Goal: Task Accomplishment & Management: Use online tool/utility

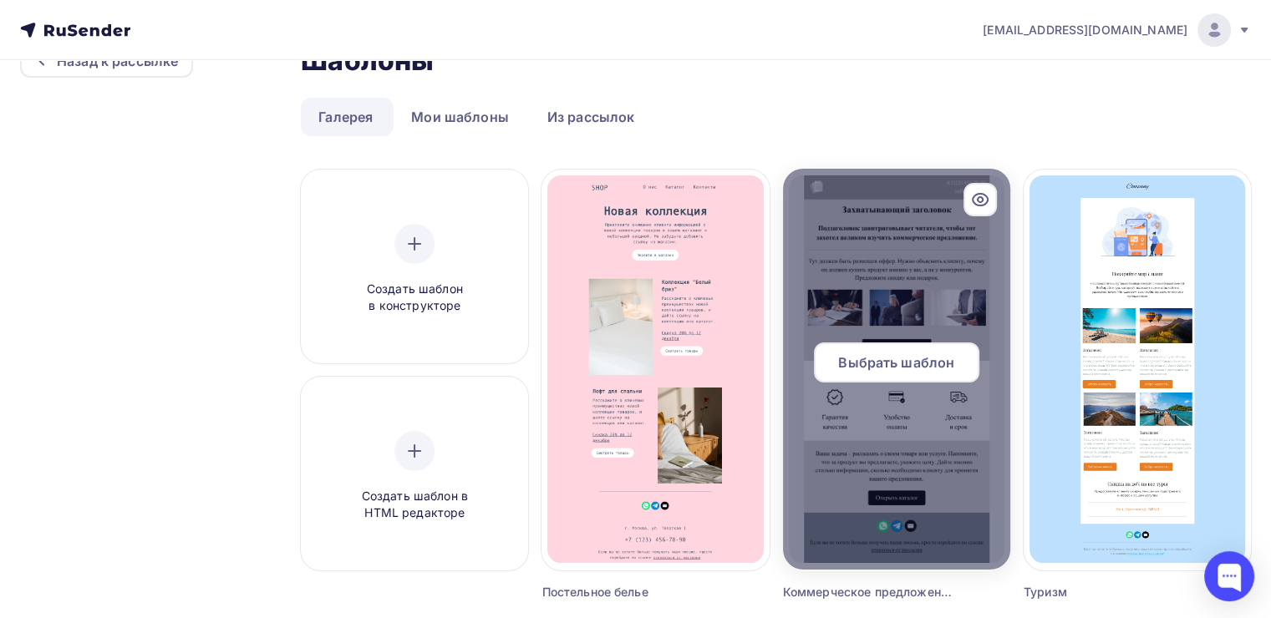
scroll to position [84, 0]
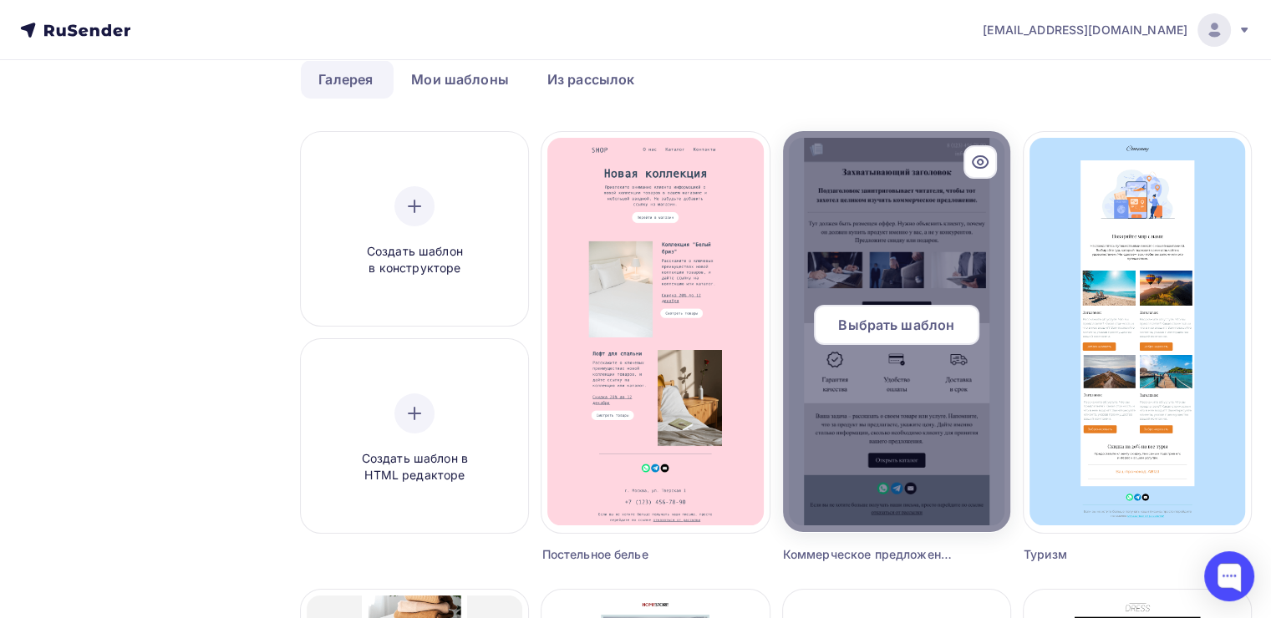
click at [891, 331] on span "Выбрать шаблон" at bounding box center [896, 325] width 116 height 20
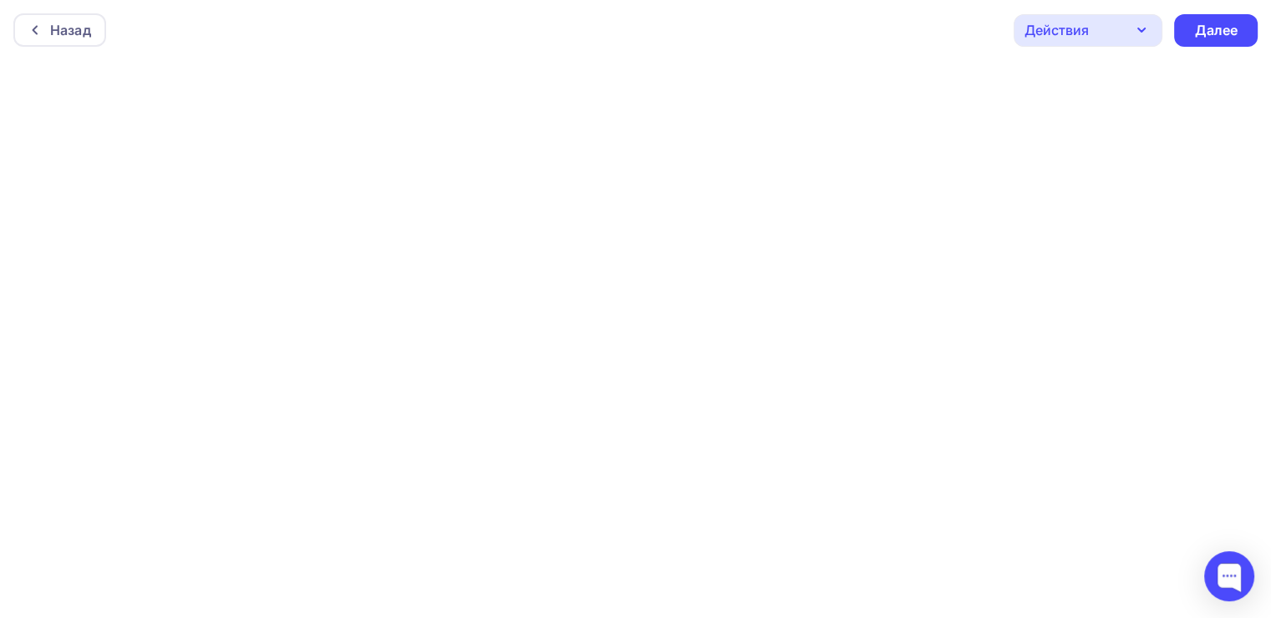
click at [1151, 37] on icon "button" at bounding box center [1141, 30] width 20 height 20
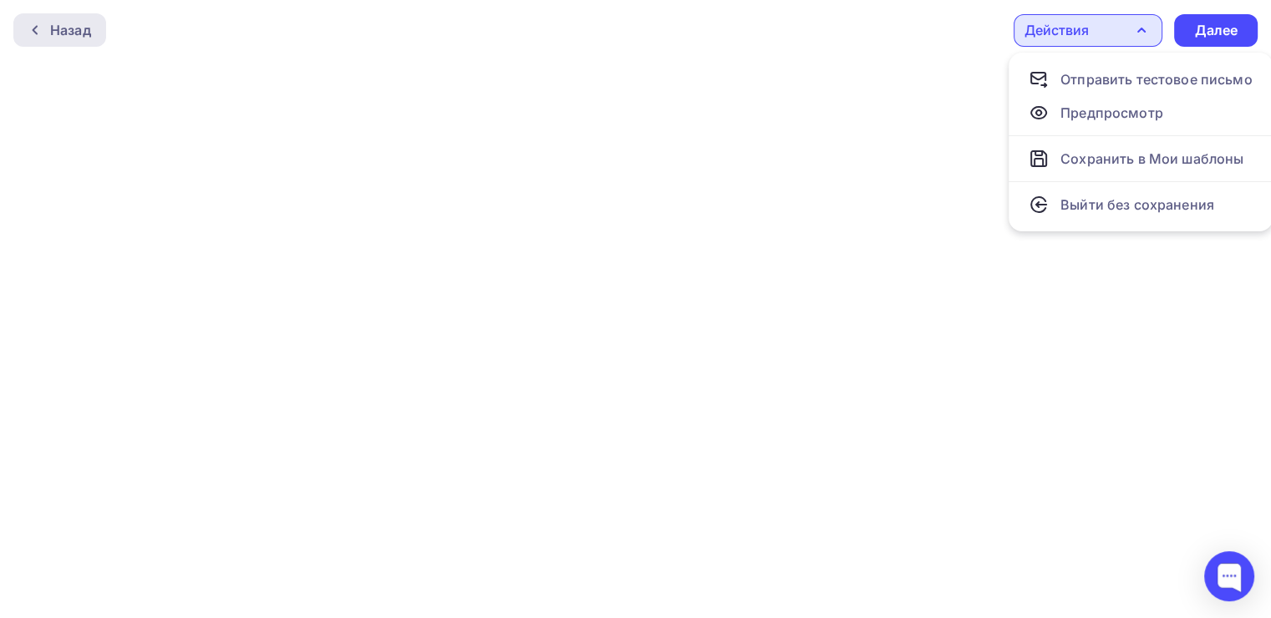
click at [77, 43] on div "Назад" at bounding box center [59, 29] width 93 height 33
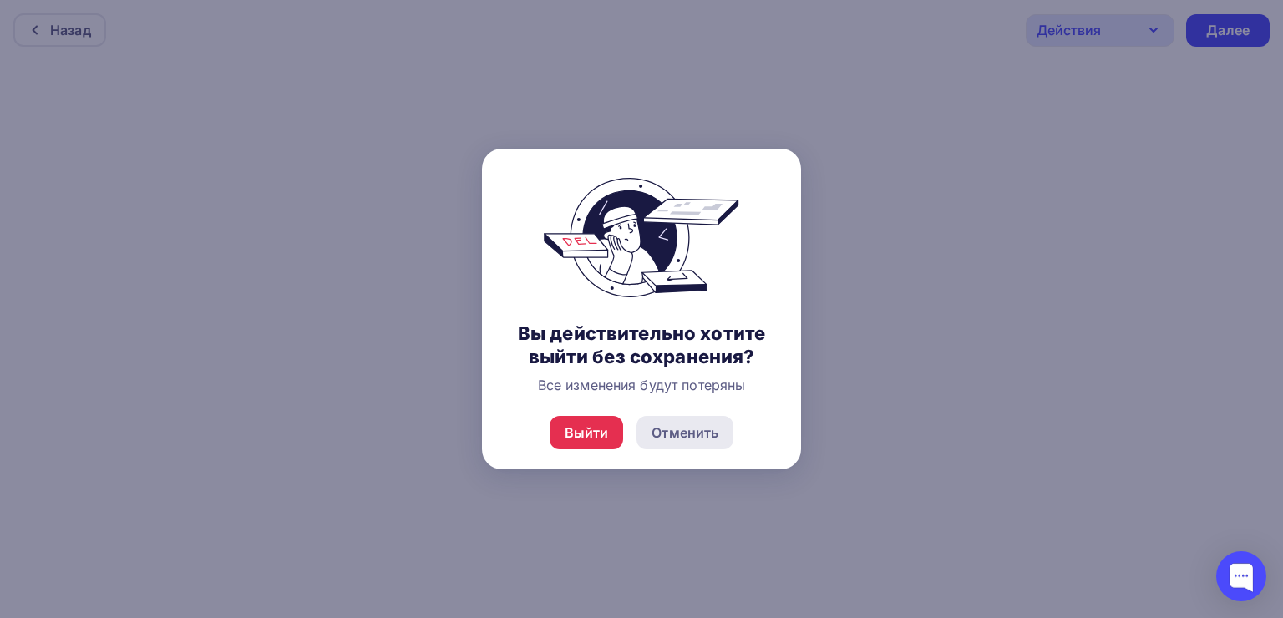
click at [662, 420] on div "Отменить" at bounding box center [685, 432] width 97 height 33
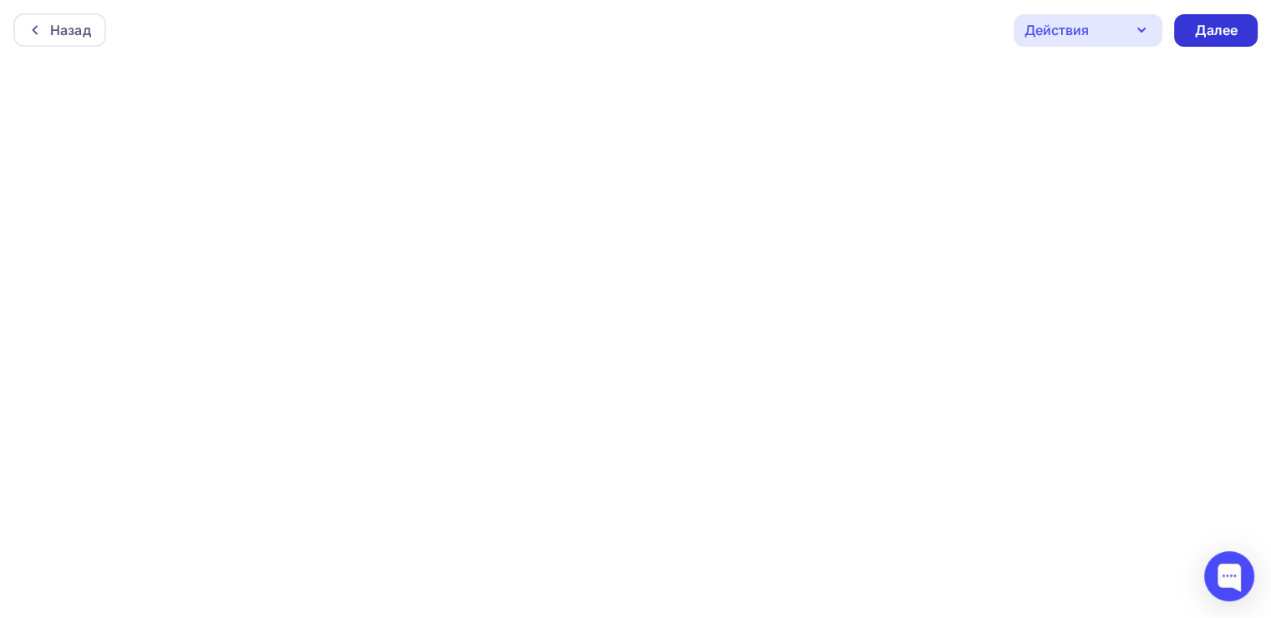
click at [1213, 30] on div "Далее" at bounding box center [1215, 30] width 43 height 19
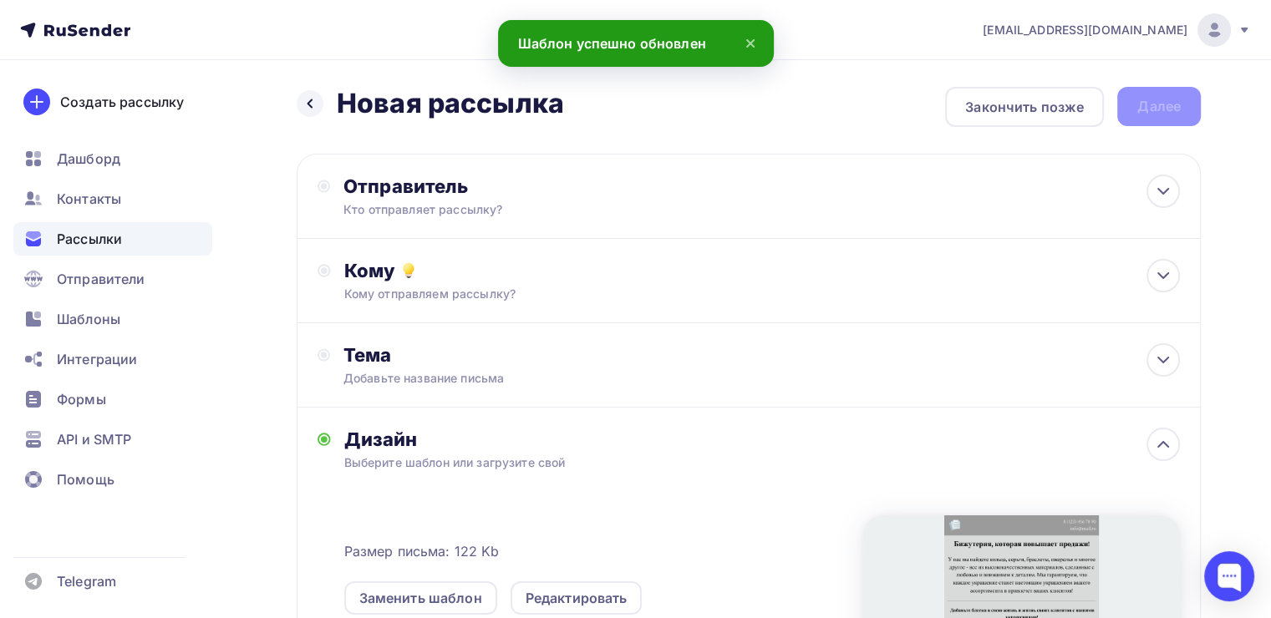
click at [292, 110] on div "Назад Новая рассылка Новая рассылка Закончить позже Далее Отправитель Кто отпра…" at bounding box center [635, 514] width 1271 height 909
click at [306, 114] on div at bounding box center [310, 103] width 27 height 27
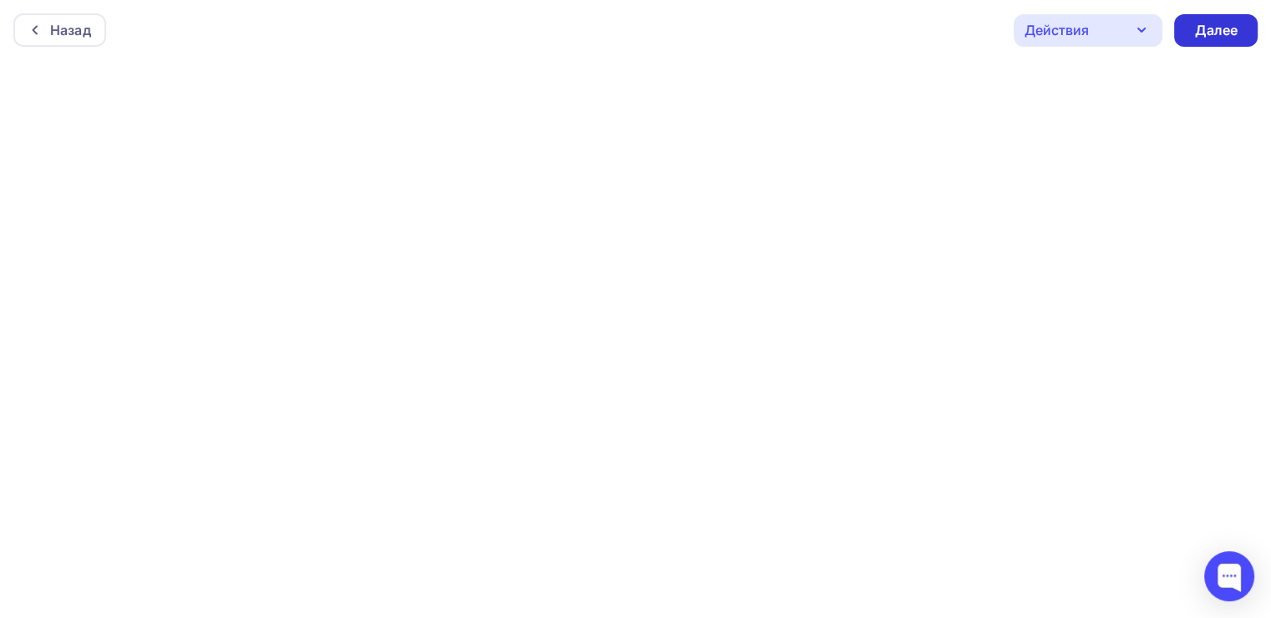
click at [1189, 38] on div "Далее" at bounding box center [1216, 30] width 84 height 33
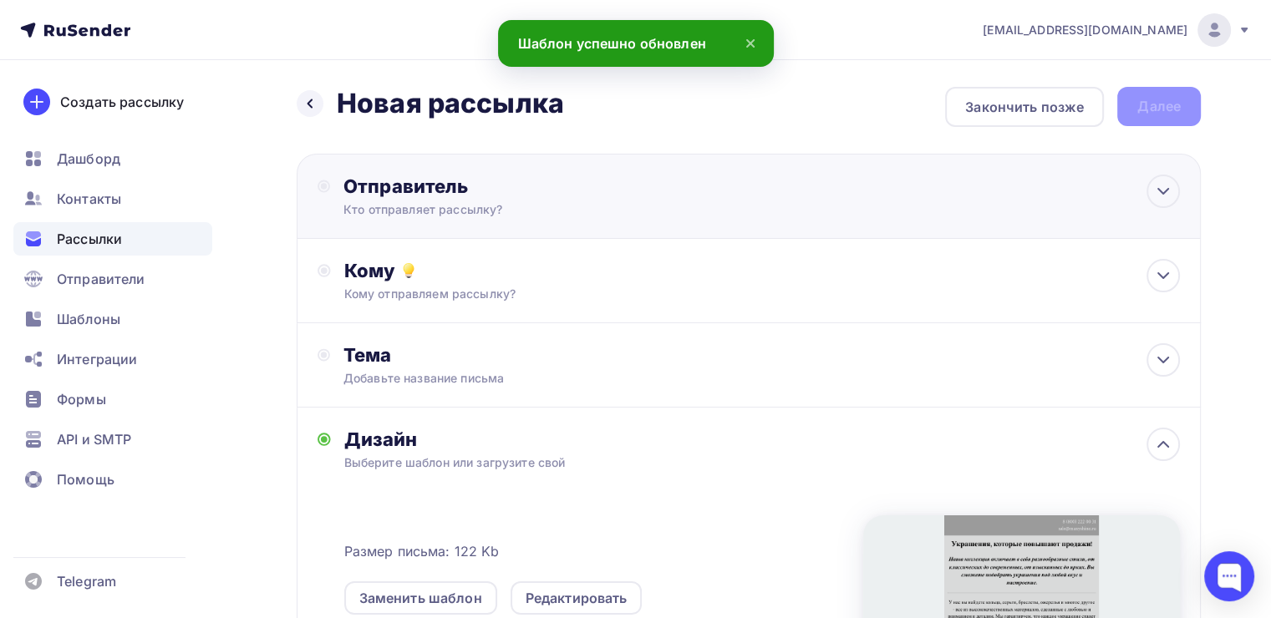
click at [622, 180] on div "Отправитель" at bounding box center [524, 186] width 362 height 23
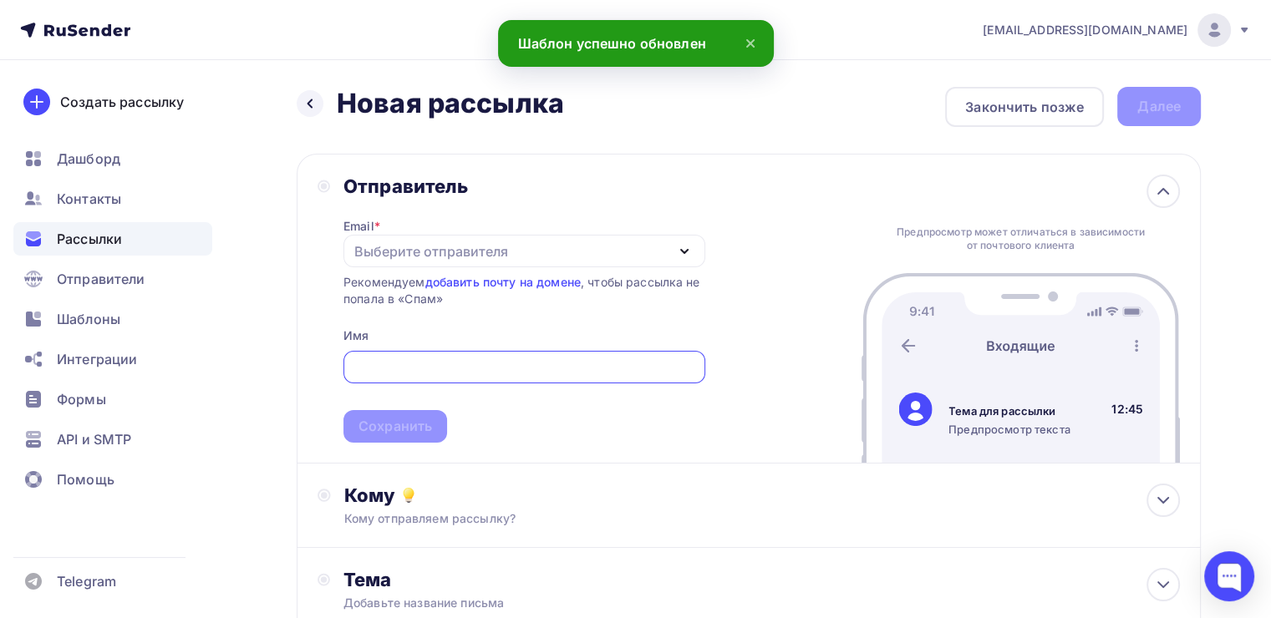
click at [400, 243] on div "Выберите отправителя" at bounding box center [431, 251] width 154 height 20
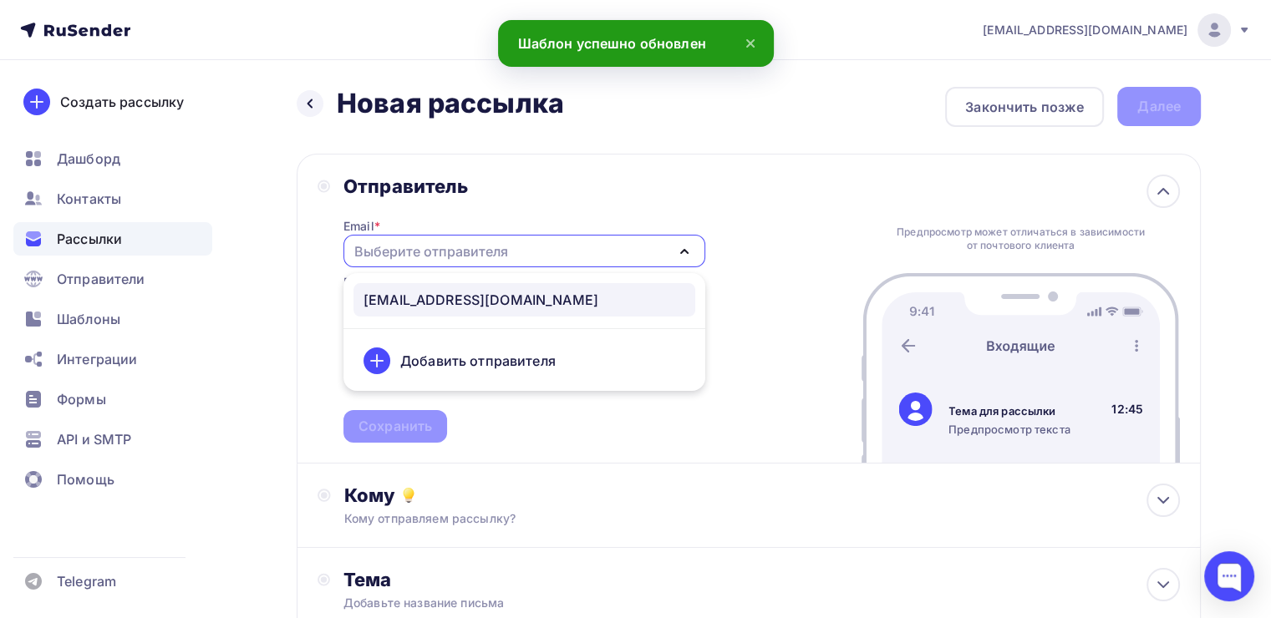
click at [398, 294] on div "[EMAIL_ADDRESS][DOMAIN_NAME]" at bounding box center [480, 300] width 235 height 20
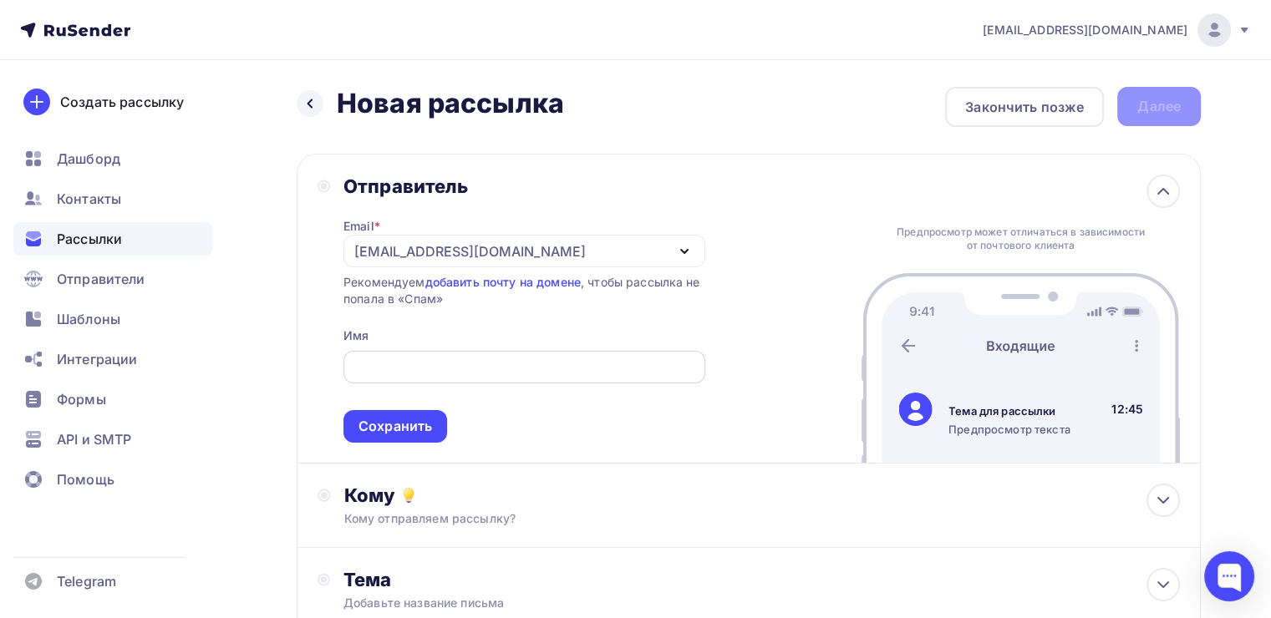
click at [403, 367] on input "text" at bounding box center [524, 368] width 343 height 20
type input "Y"
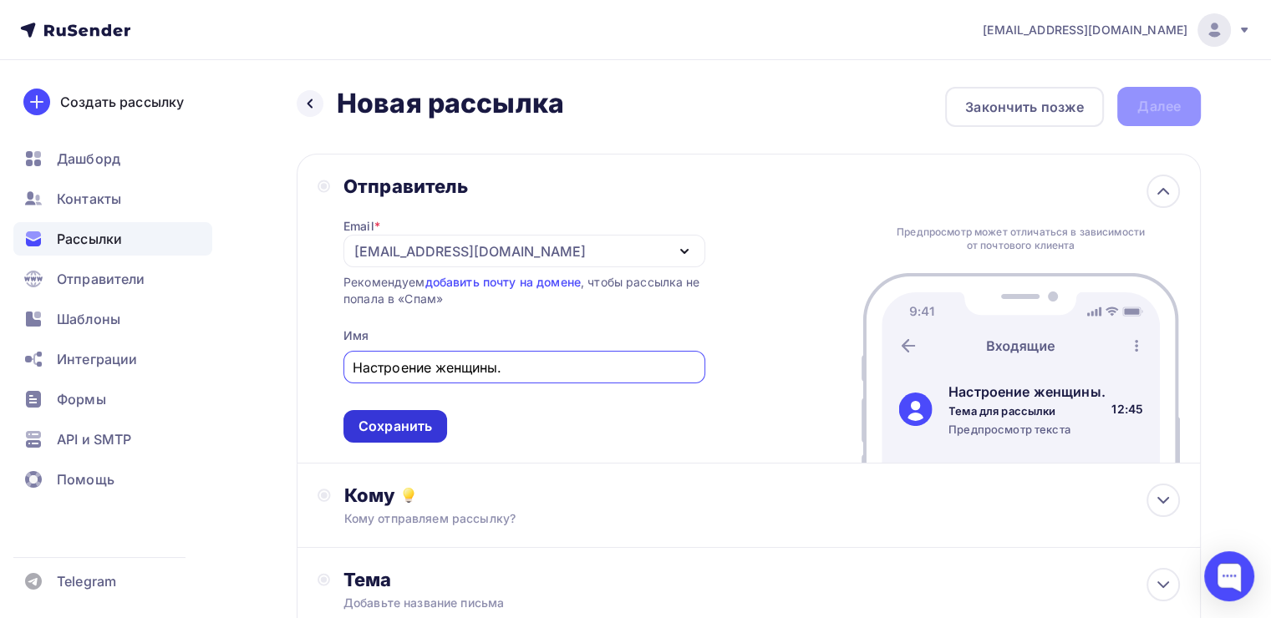
click at [406, 417] on div "Сохранить" at bounding box center [395, 426] width 74 height 19
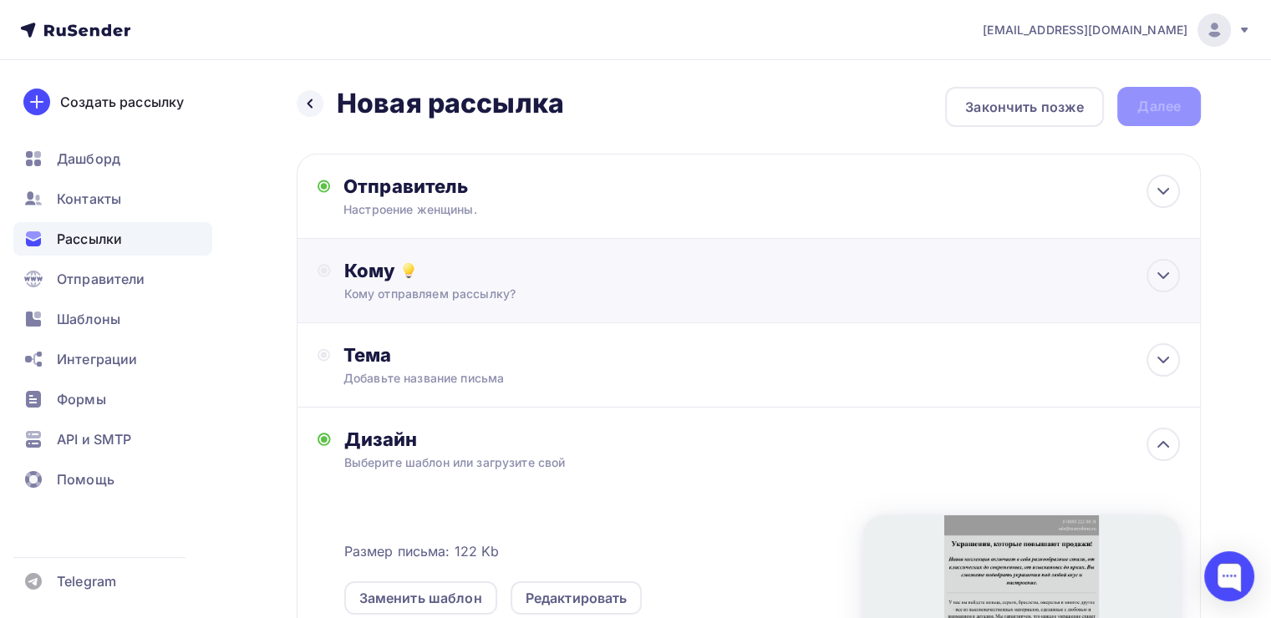
click at [496, 286] on div "Кому отправляем рассылку?" at bounding box center [720, 294] width 752 height 17
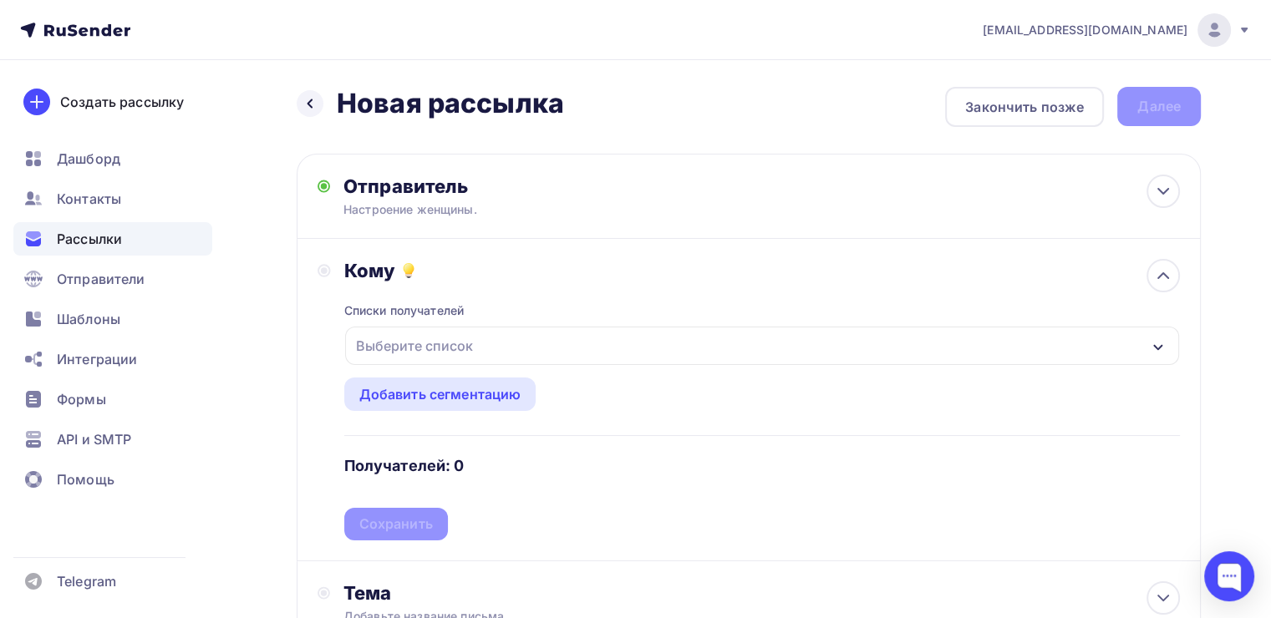
click at [471, 348] on div "Выберите список" at bounding box center [414, 346] width 130 height 30
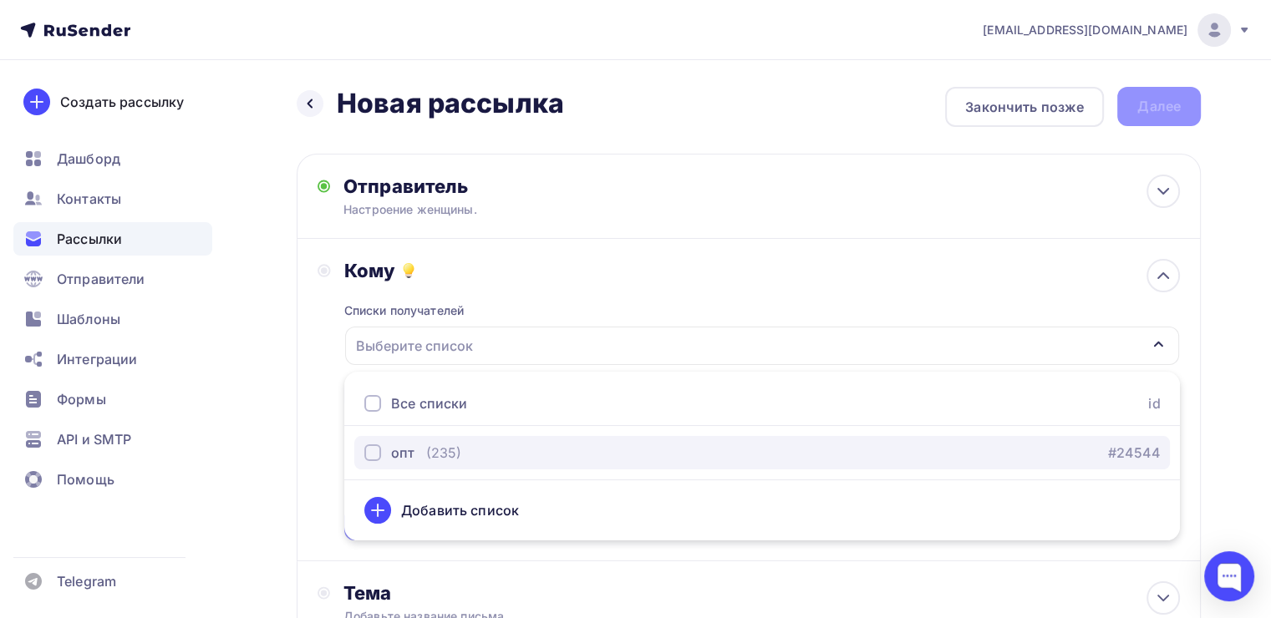
click at [412, 443] on div "опт" at bounding box center [402, 453] width 23 height 20
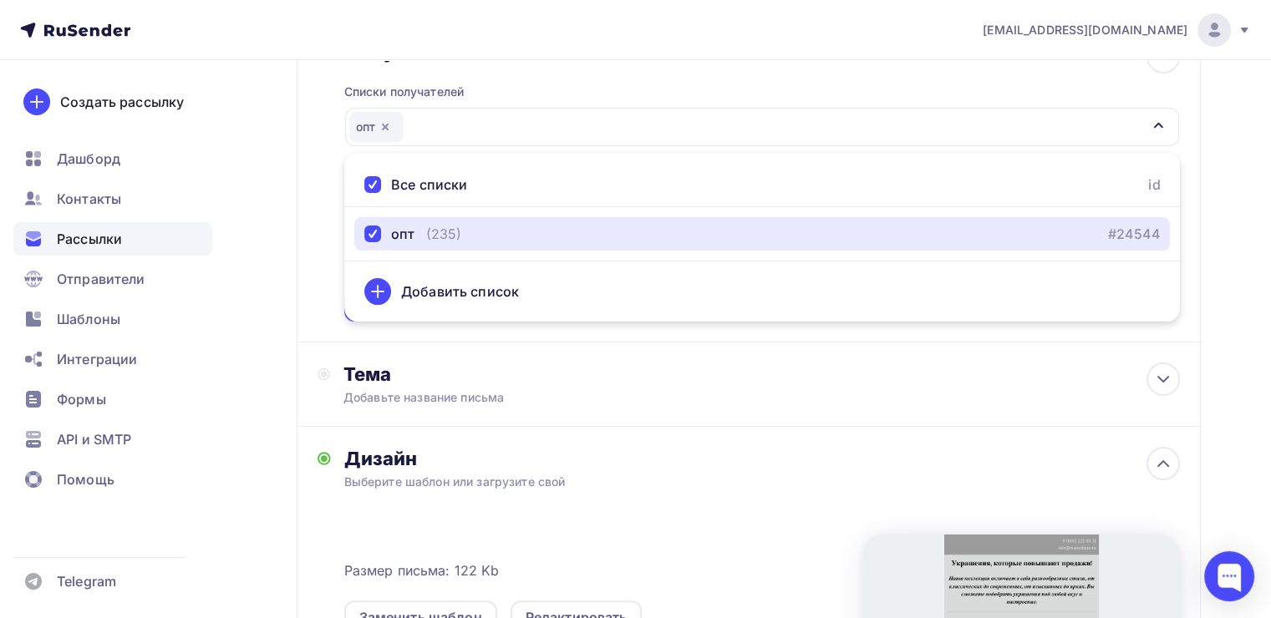
scroll to position [123, 0]
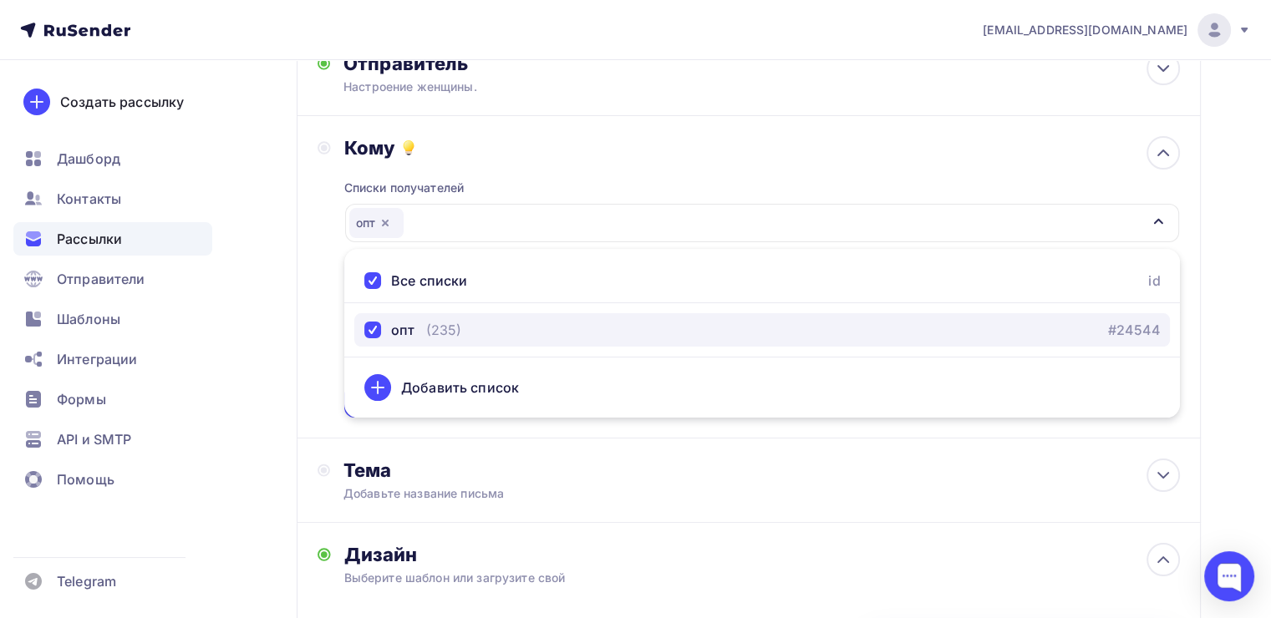
click at [458, 330] on div "(235)" at bounding box center [443, 330] width 35 height 20
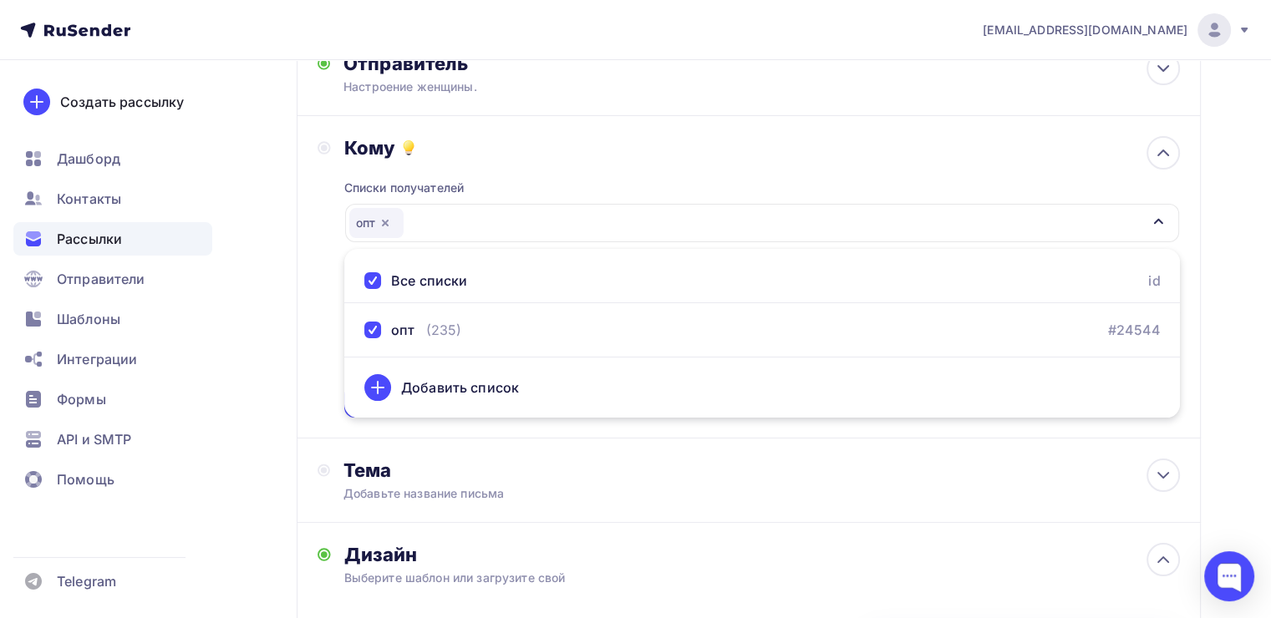
click at [510, 284] on div "Все списки id" at bounding box center [761, 281] width 835 height 44
click at [494, 224] on div "опт" at bounding box center [762, 223] width 834 height 38
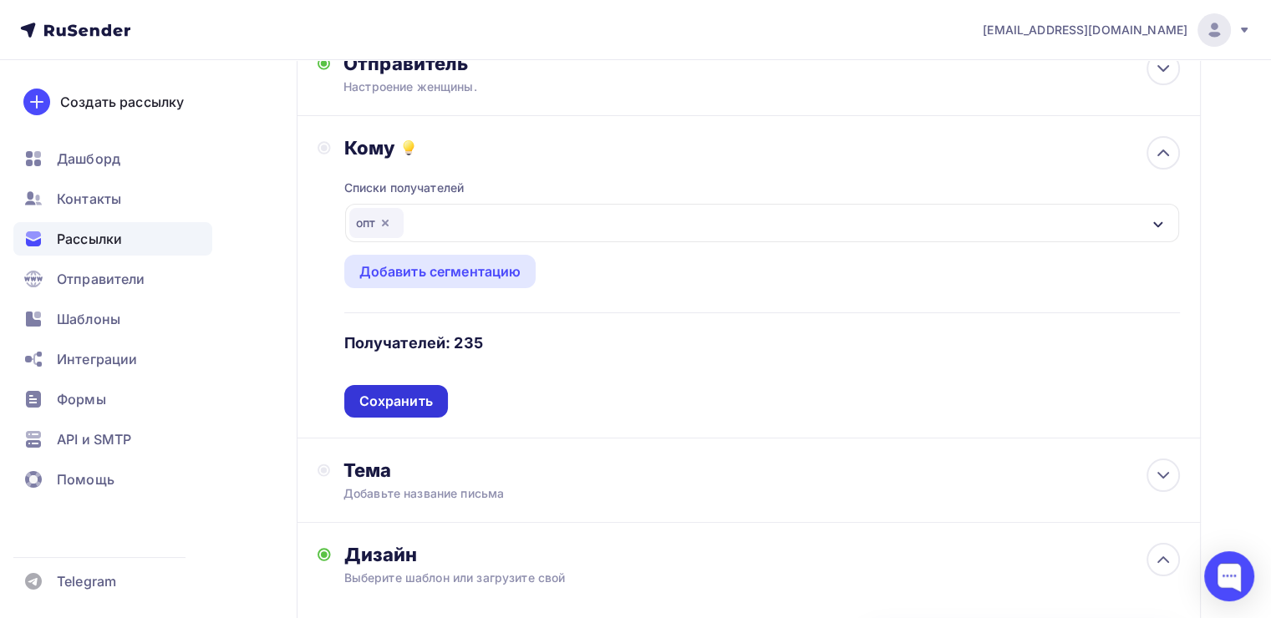
click at [404, 401] on div "Сохранить" at bounding box center [396, 401] width 74 height 19
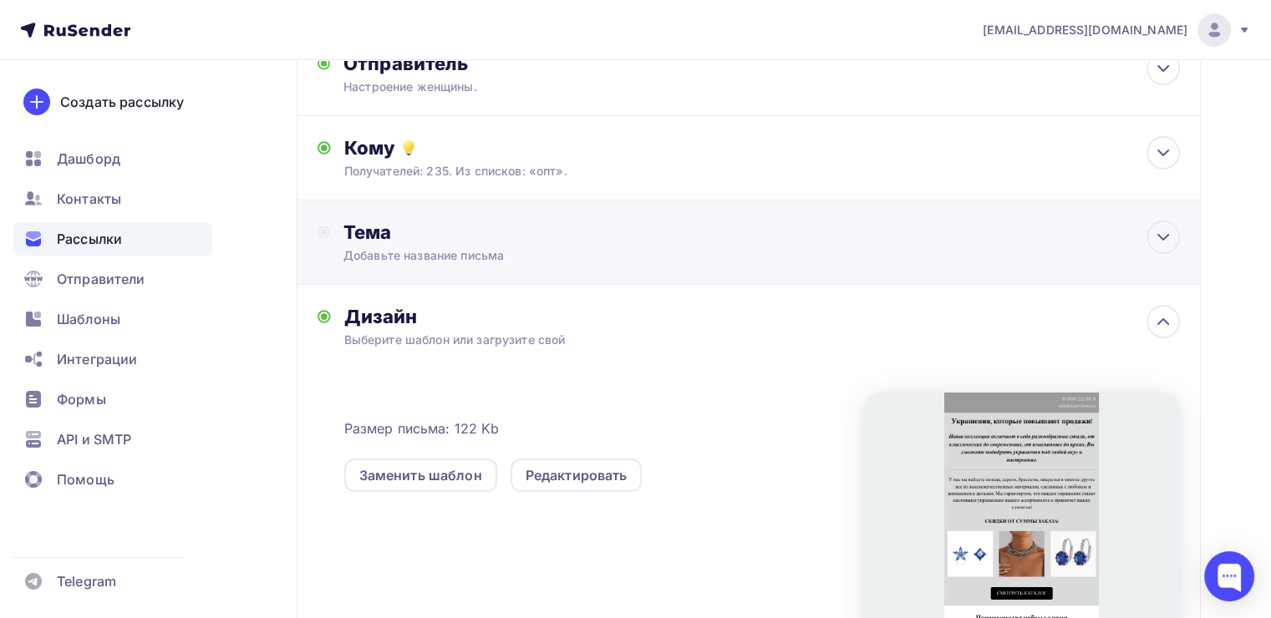
click at [471, 256] on div "Добавьте название письма" at bounding box center [491, 255] width 297 height 17
click at [360, 233] on div "Тема" at bounding box center [508, 232] width 330 height 23
click at [480, 177] on div "Получателей: 235. Из списков: «опт»." at bounding box center [720, 171] width 752 height 17
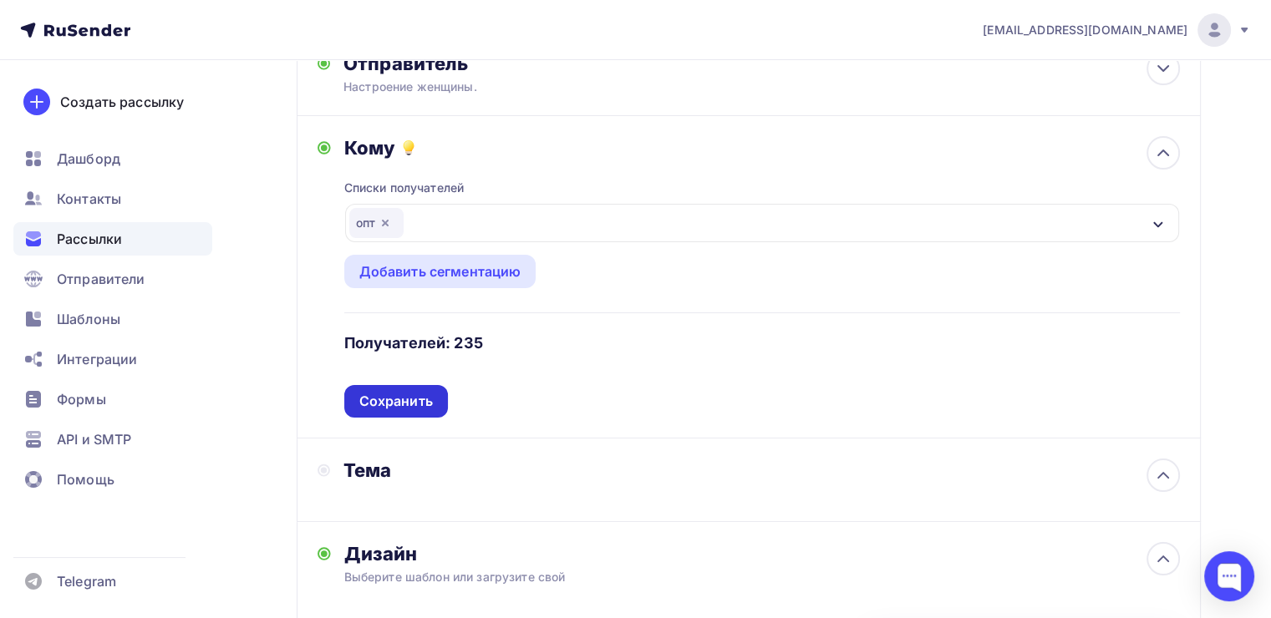
click at [406, 411] on div "Сохранить" at bounding box center [396, 401] width 104 height 33
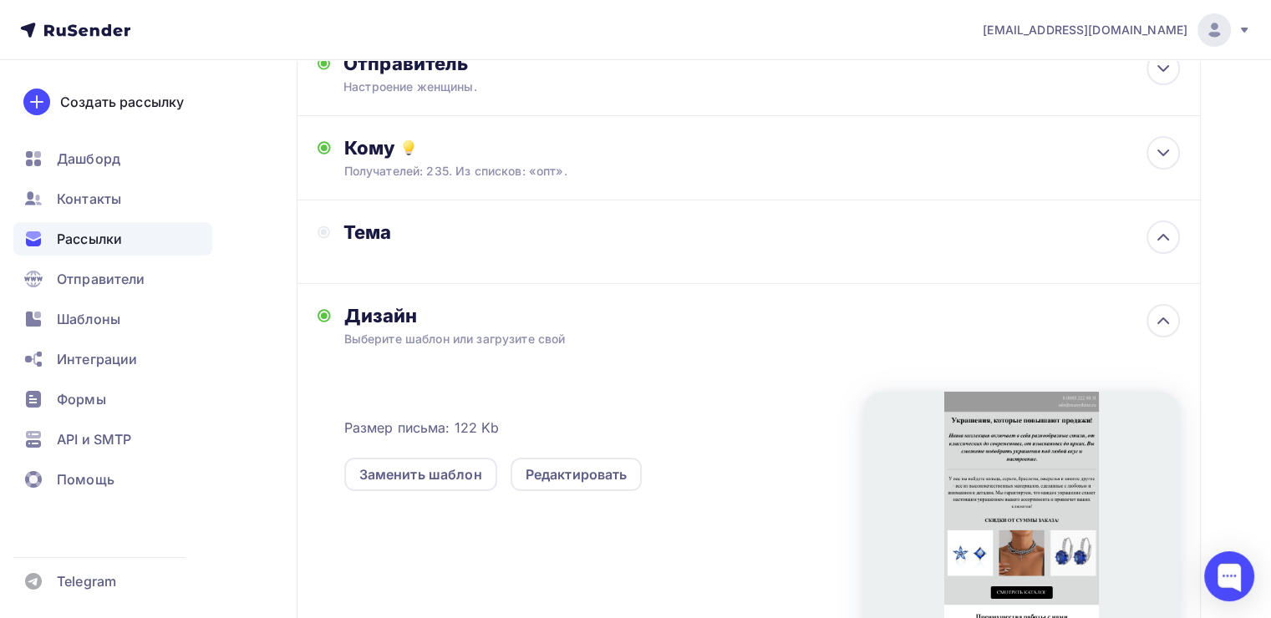
click at [444, 255] on div "Тема" at bounding box center [495, 242] width 356 height 43
click at [1158, 229] on icon at bounding box center [1163, 237] width 20 height 20
click at [463, 262] on div "Тема Добавьте название письма" at bounding box center [749, 243] width 904 height 84
click at [339, 334] on div "Дизайн Выберите шаблон или загрузите свой Размер письма: 122 Kb Заменить шаблон…" at bounding box center [748, 478] width 862 height 348
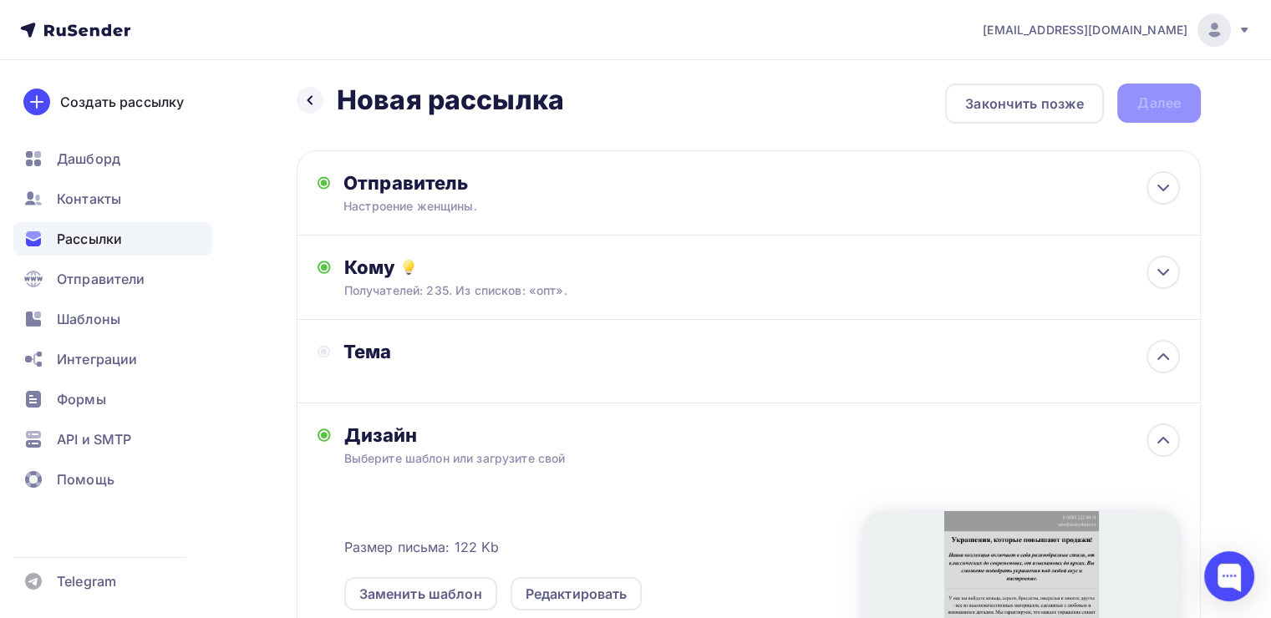
scroll to position [0, 0]
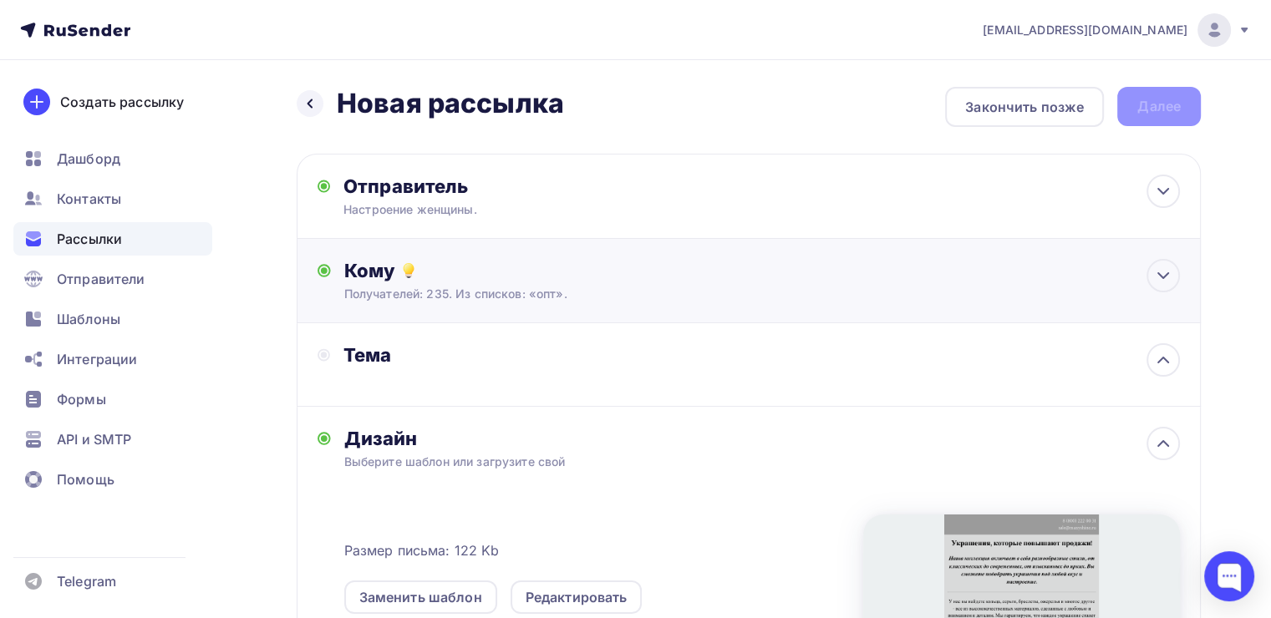
click at [722, 259] on div "Кому" at bounding box center [761, 270] width 835 height 23
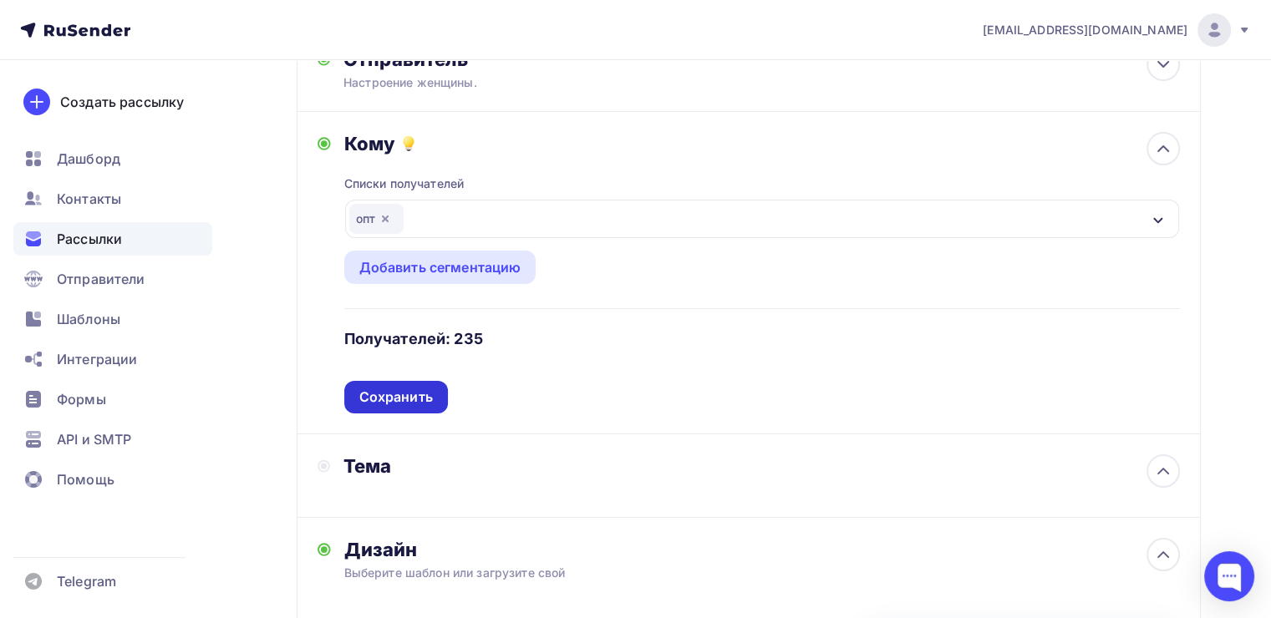
scroll to position [167, 0]
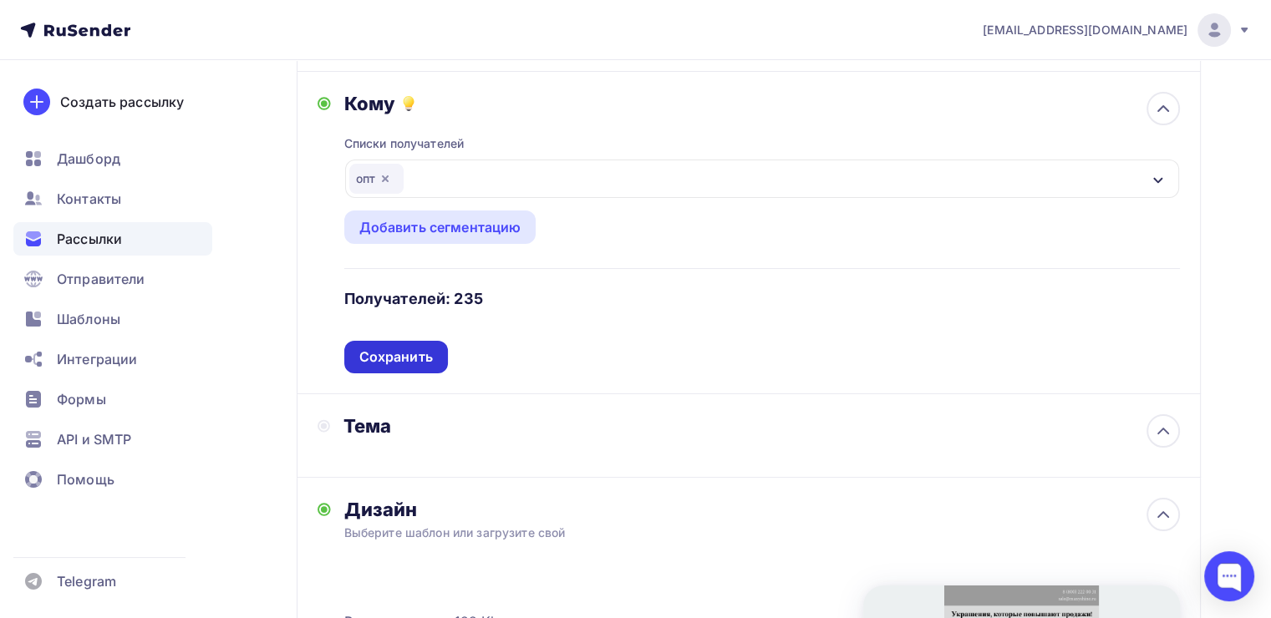
click at [397, 361] on div "Сохранить" at bounding box center [396, 357] width 74 height 19
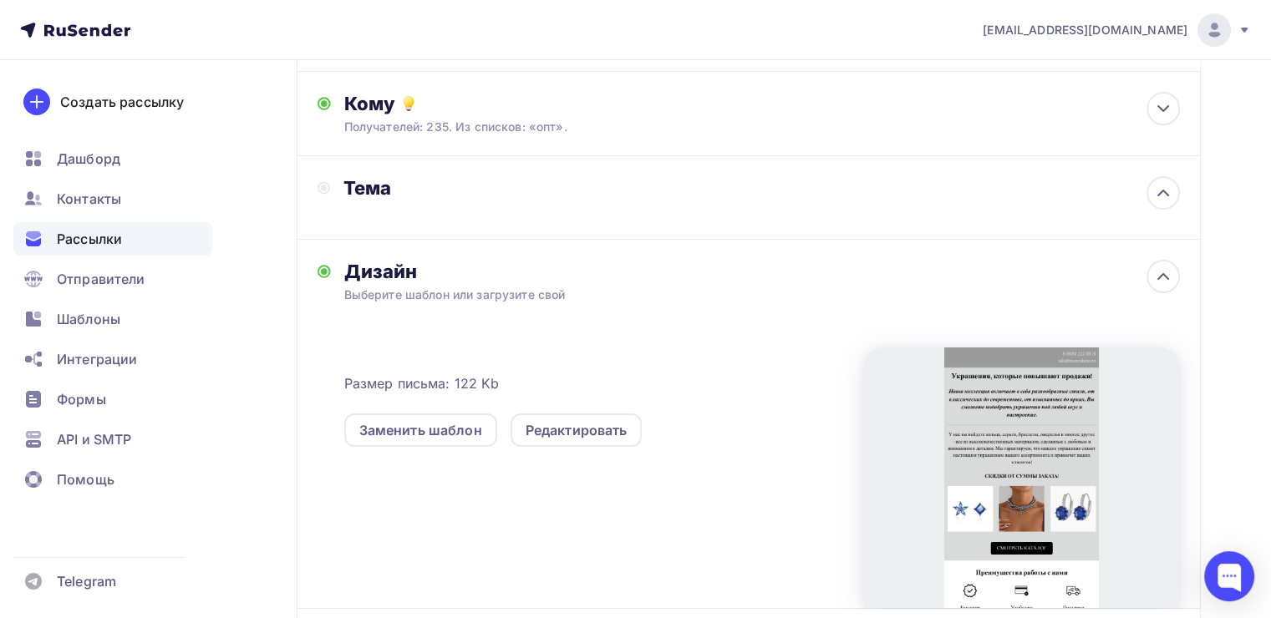
click at [454, 195] on div "Тема" at bounding box center [508, 187] width 330 height 23
click at [1150, 190] on div at bounding box center [1162, 192] width 33 height 33
click at [479, 212] on div "Добавьте название письма" at bounding box center [491, 211] width 297 height 17
click at [479, 212] on div "Тема" at bounding box center [495, 197] width 356 height 43
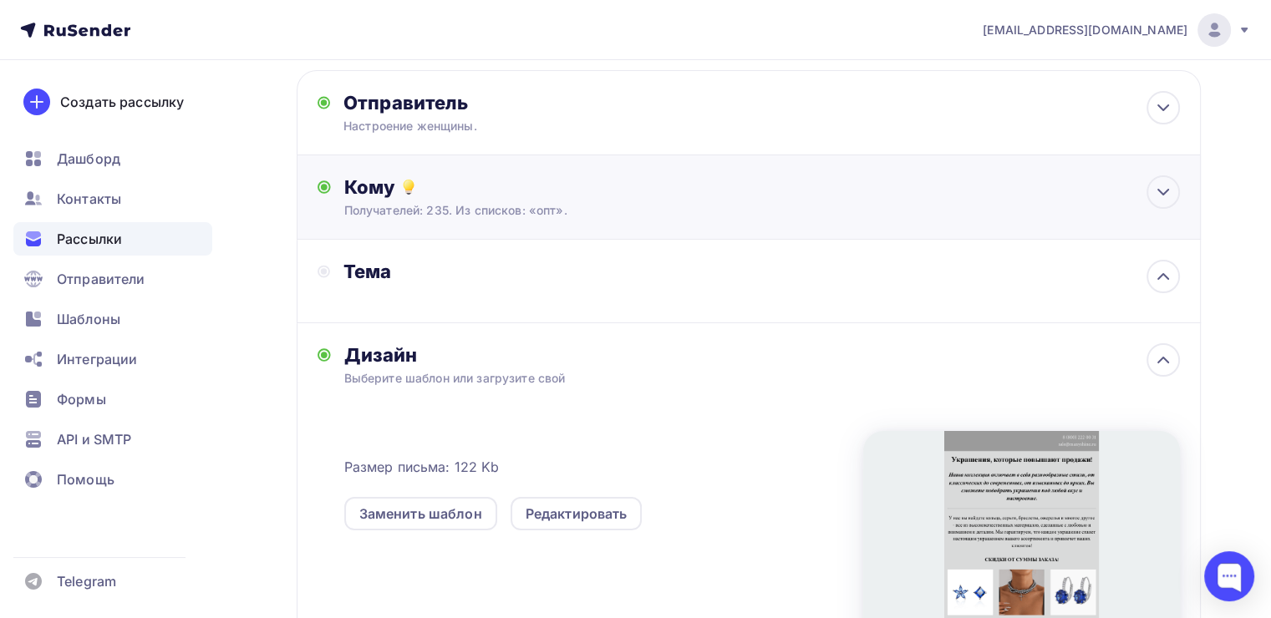
scroll to position [0, 0]
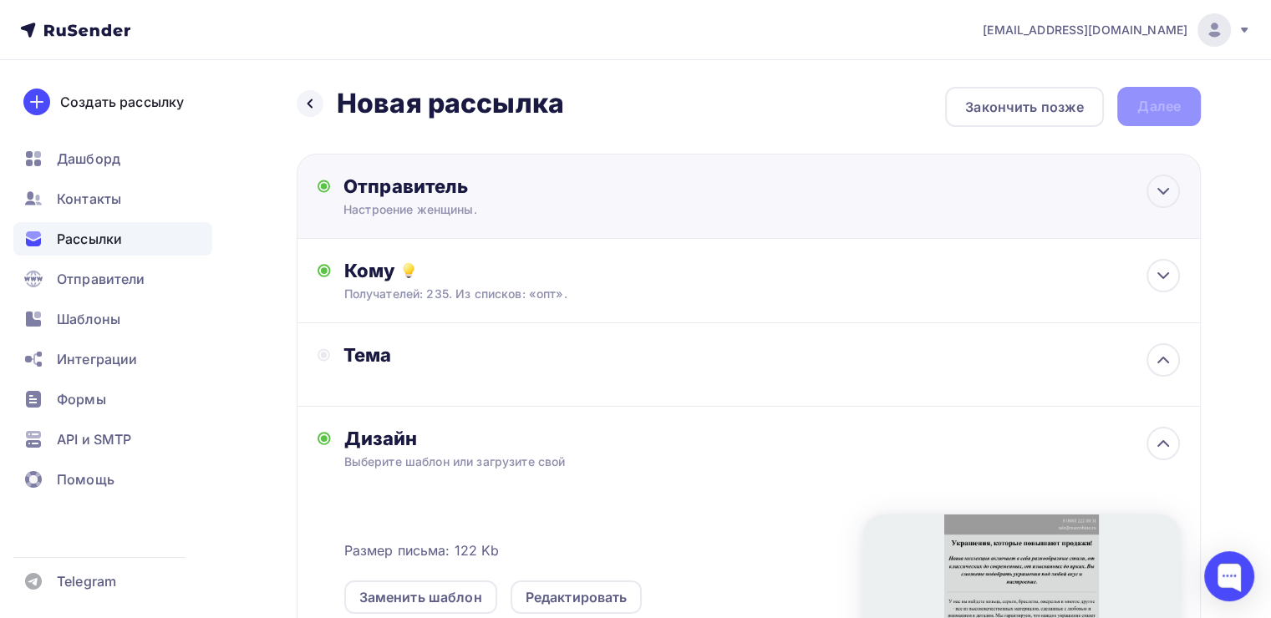
click at [480, 202] on div "Настроение женщины." at bounding box center [506, 209] width 326 height 17
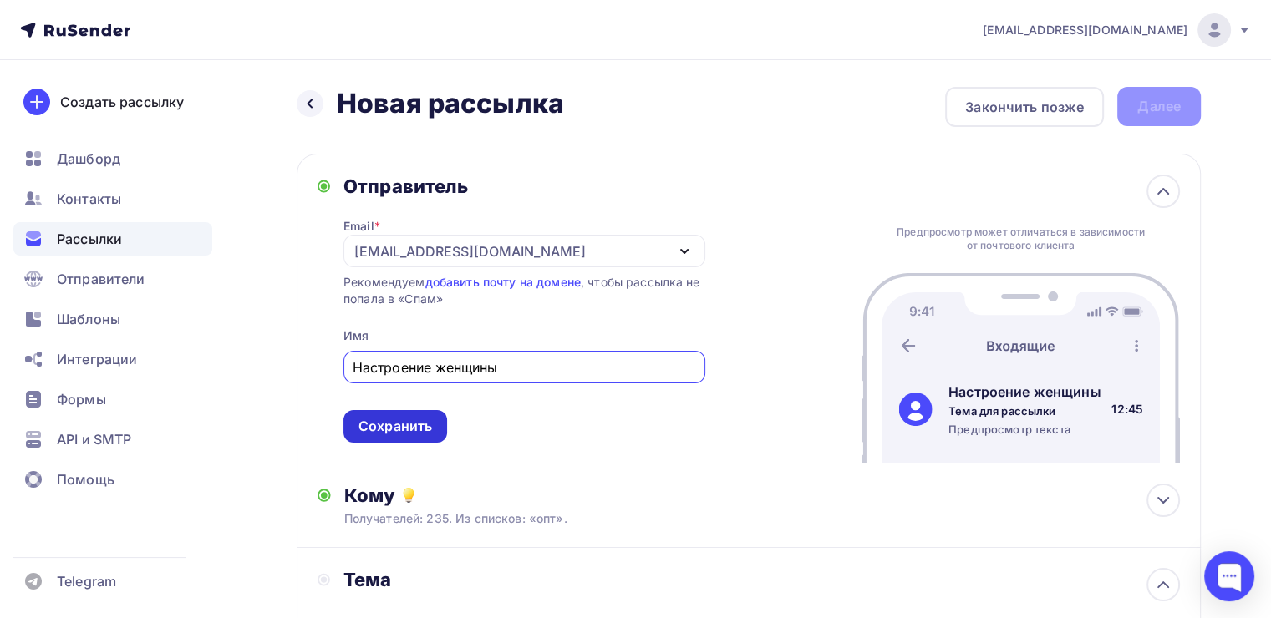
type input "Настроение женщины"
click at [406, 423] on div "Сохранить" at bounding box center [395, 426] width 74 height 19
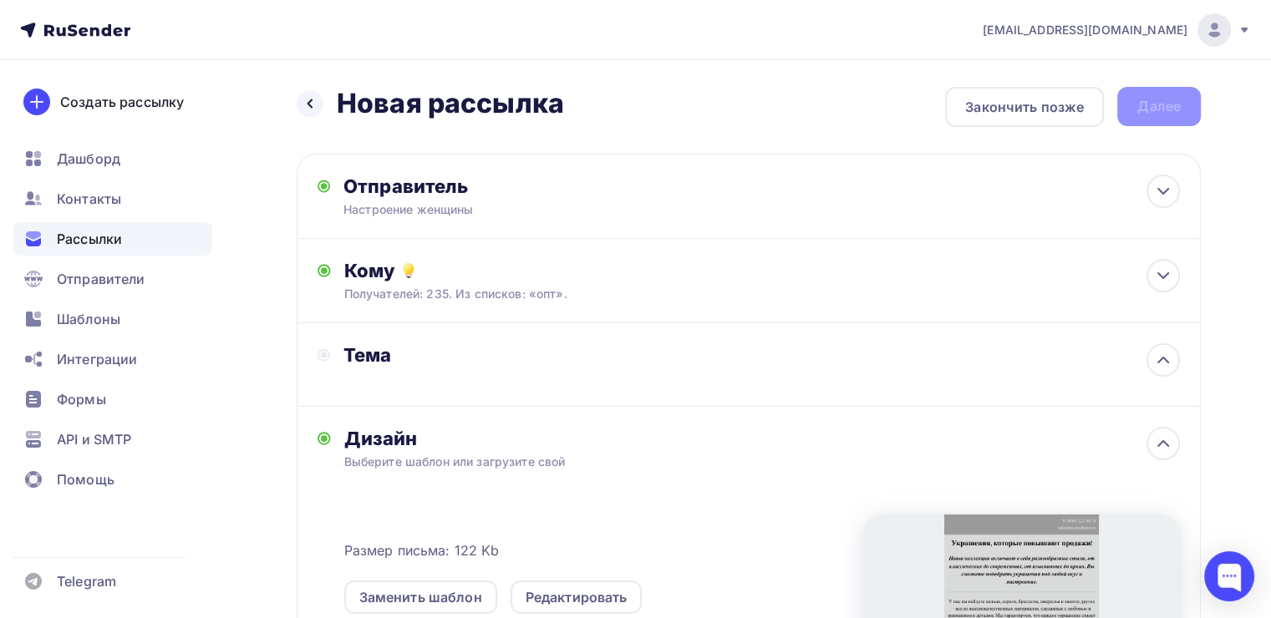
click at [337, 96] on h2 "Новая рассылка" at bounding box center [450, 103] width 227 height 33
click at [318, 106] on div at bounding box center [310, 103] width 27 height 27
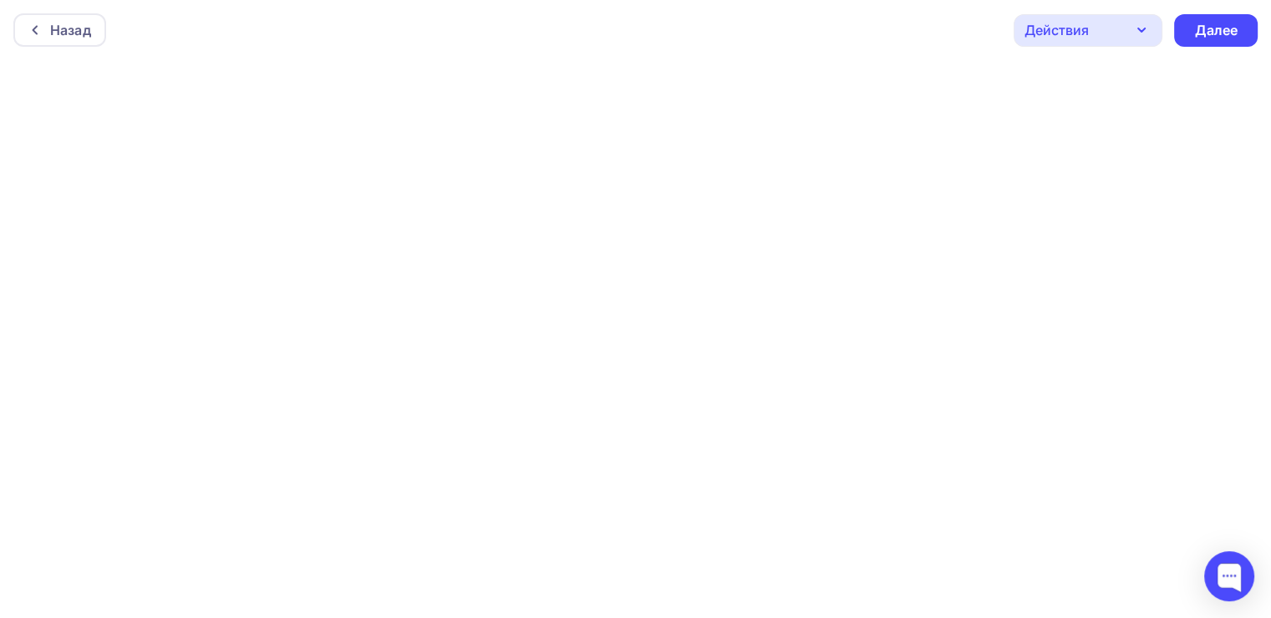
click at [1161, 32] on div "Действия" at bounding box center [1087, 30] width 149 height 33
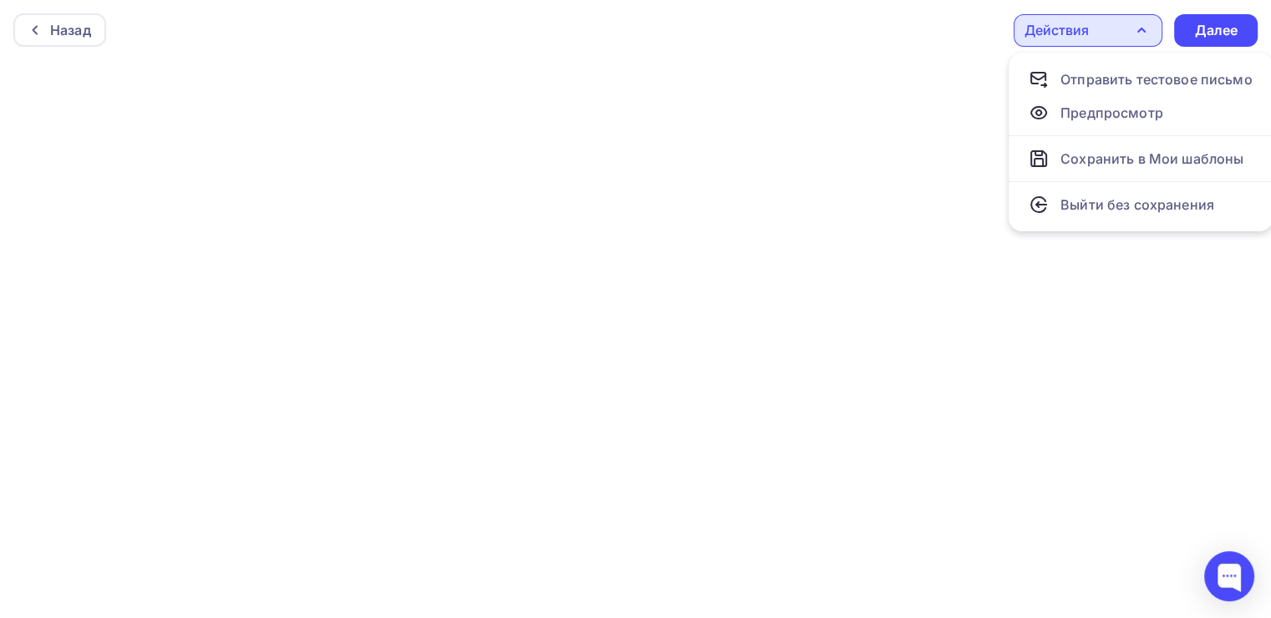
click at [1161, 32] on div "Действия" at bounding box center [1087, 30] width 149 height 33
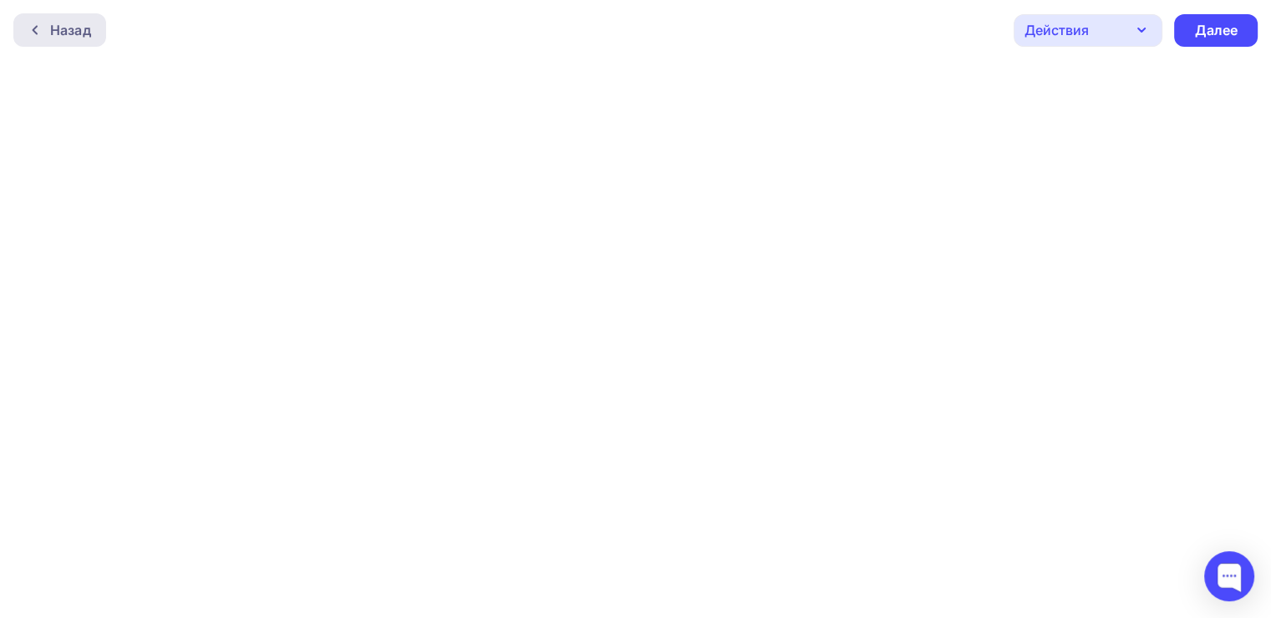
click at [71, 33] on div "Назад" at bounding box center [70, 30] width 41 height 20
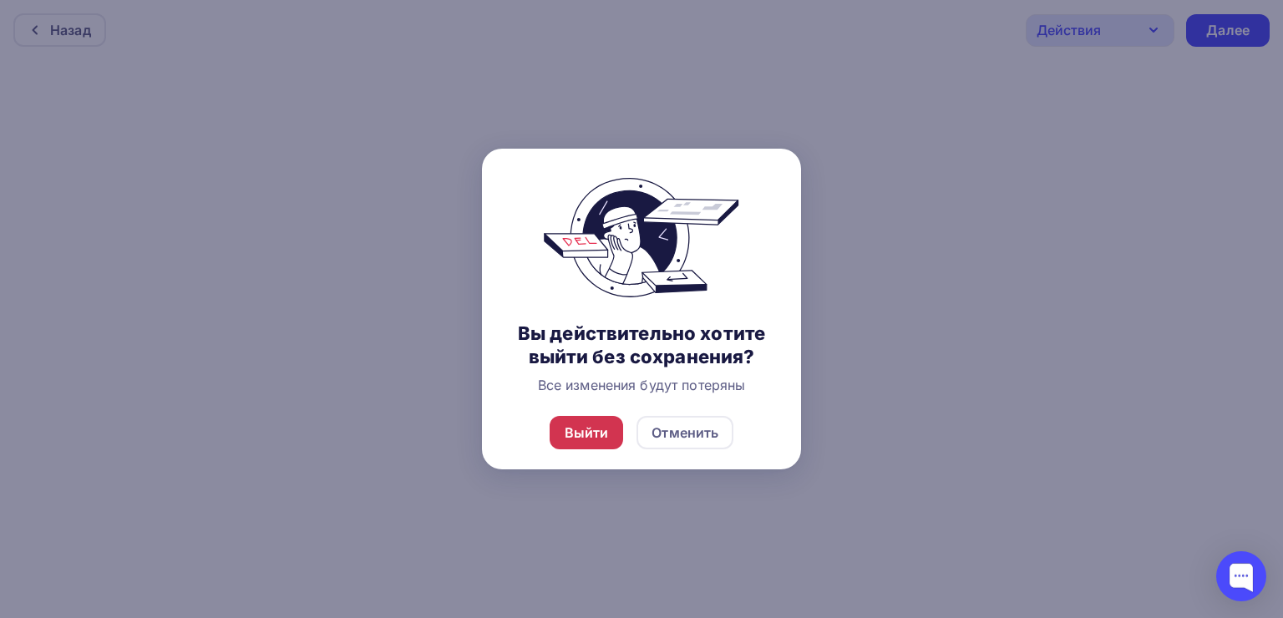
click at [552, 418] on div "Выйти Отменить" at bounding box center [641, 433] width 319 height 74
click at [568, 436] on div "Выйти" at bounding box center [587, 433] width 44 height 20
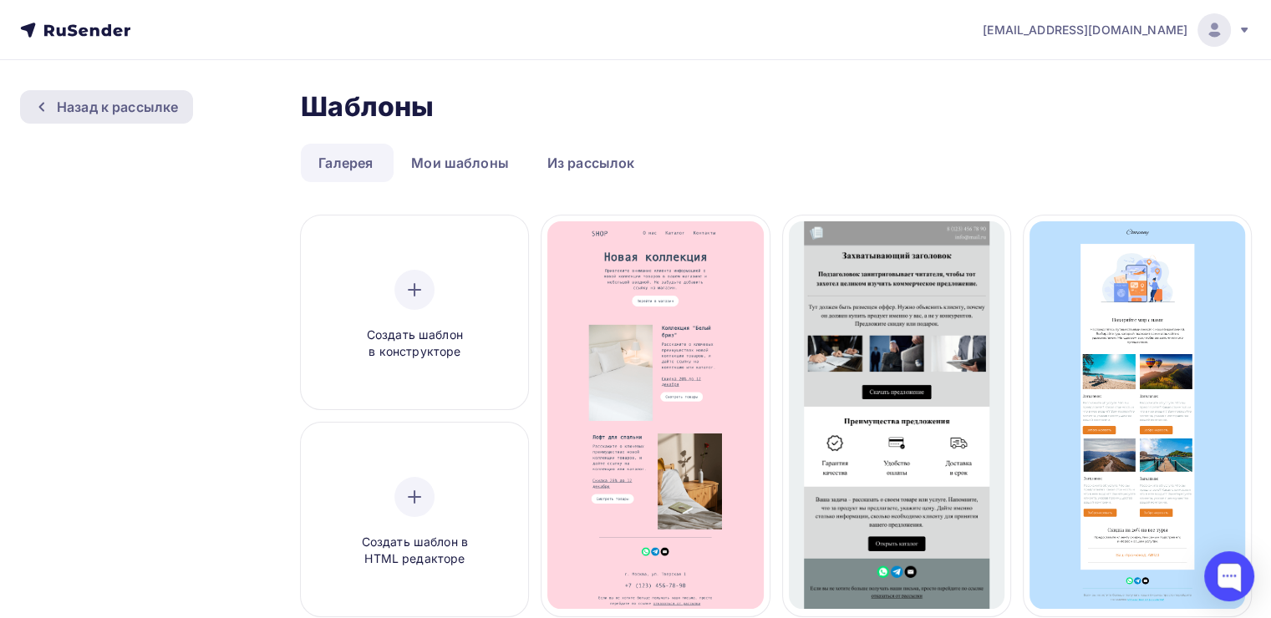
click at [173, 107] on div "Назад к рассылке" at bounding box center [117, 107] width 121 height 20
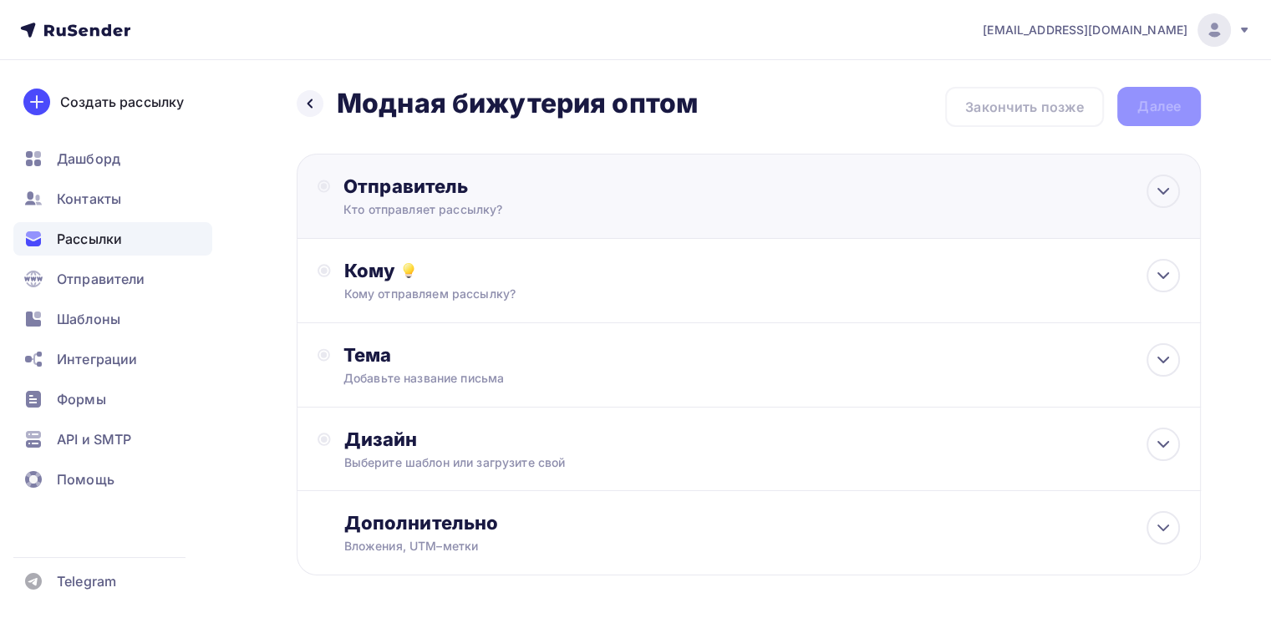
click at [549, 196] on div "Отправитель" at bounding box center [524, 186] width 362 height 23
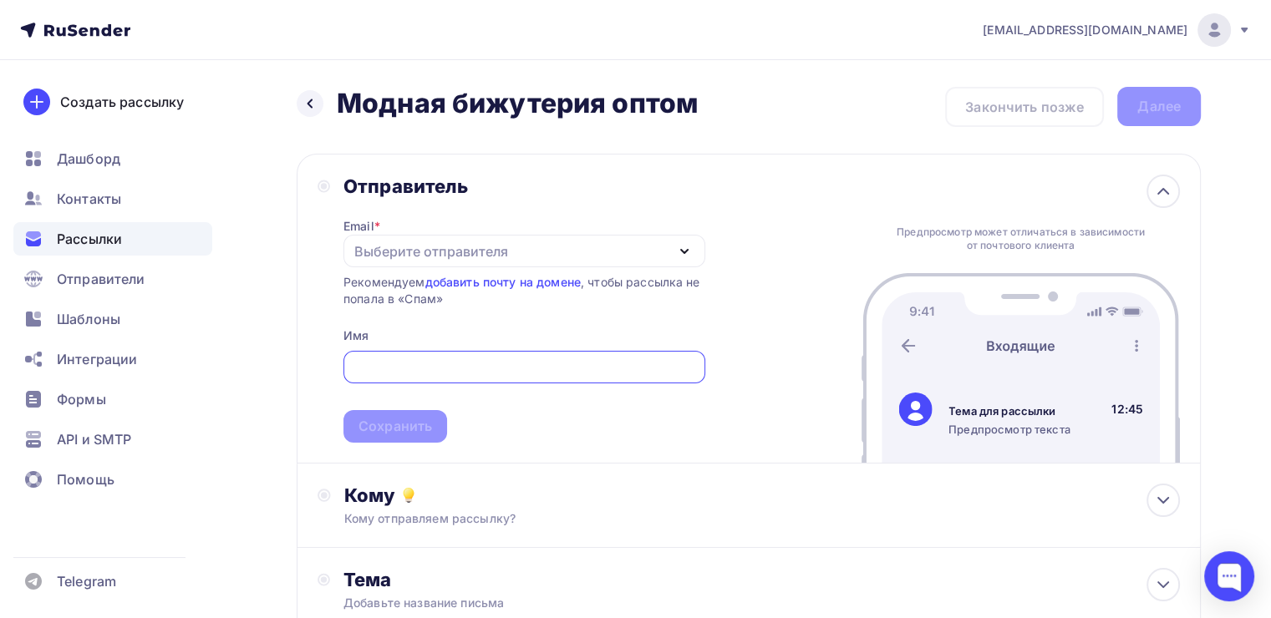
click at [407, 252] on div "Выберите отправителя" at bounding box center [431, 251] width 154 height 20
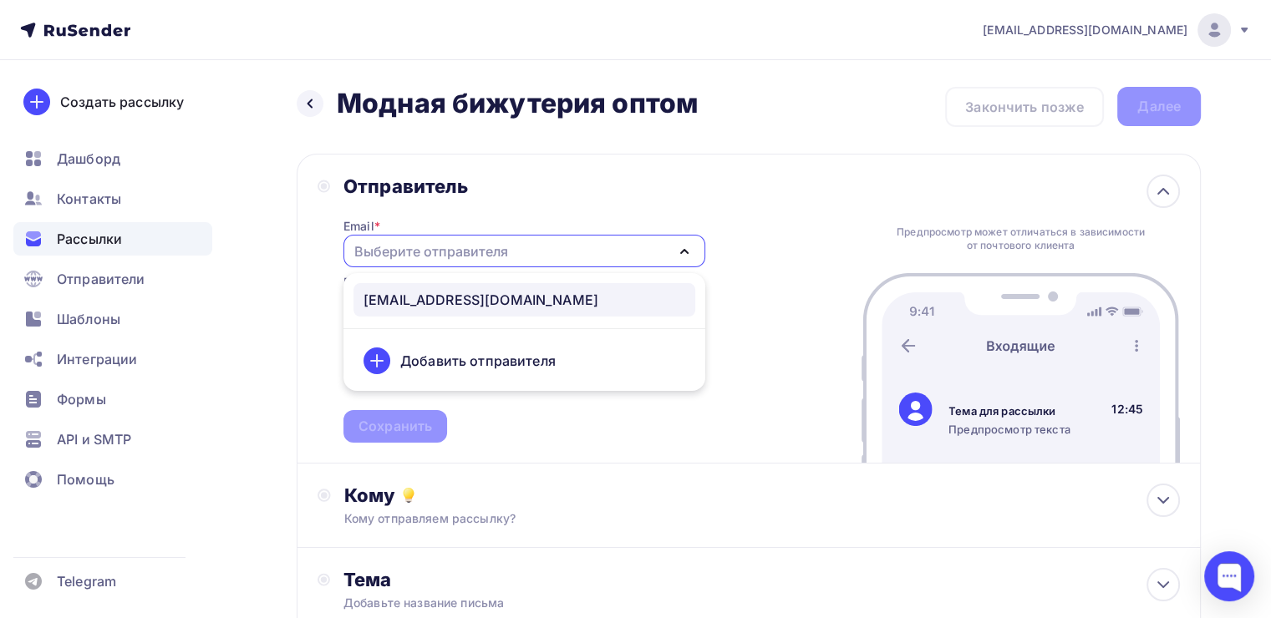
click at [419, 304] on div "[EMAIL_ADDRESS][DOMAIN_NAME]" at bounding box center [480, 300] width 235 height 20
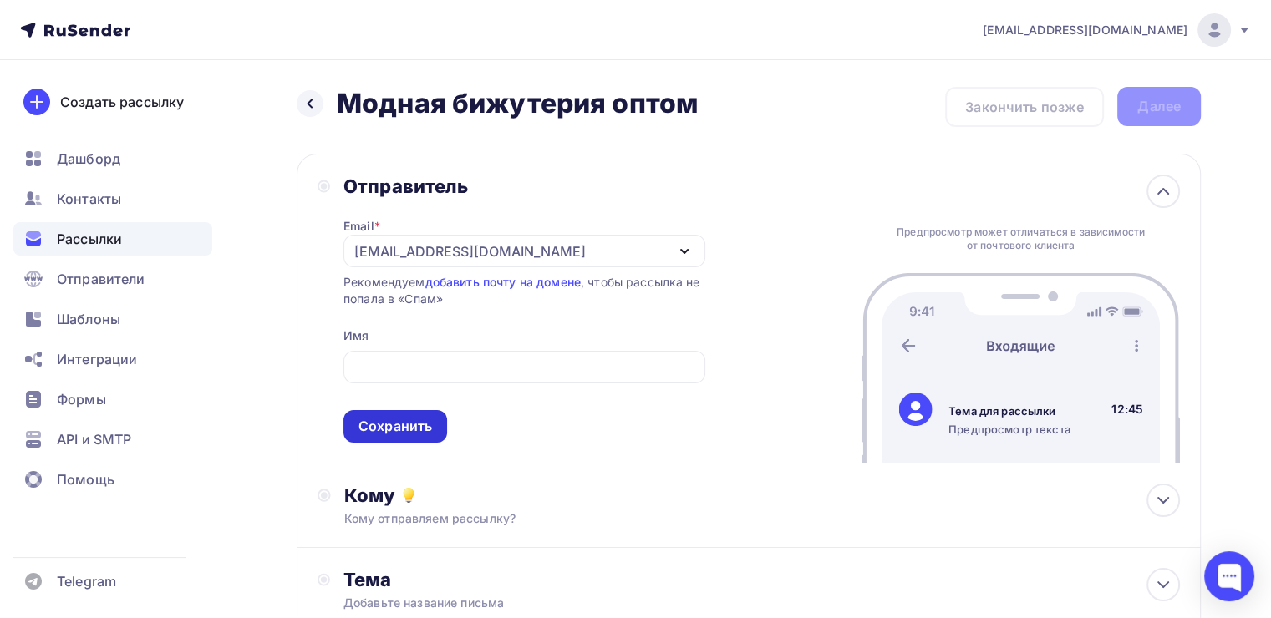
click at [400, 419] on div "Сохранить" at bounding box center [395, 426] width 74 height 19
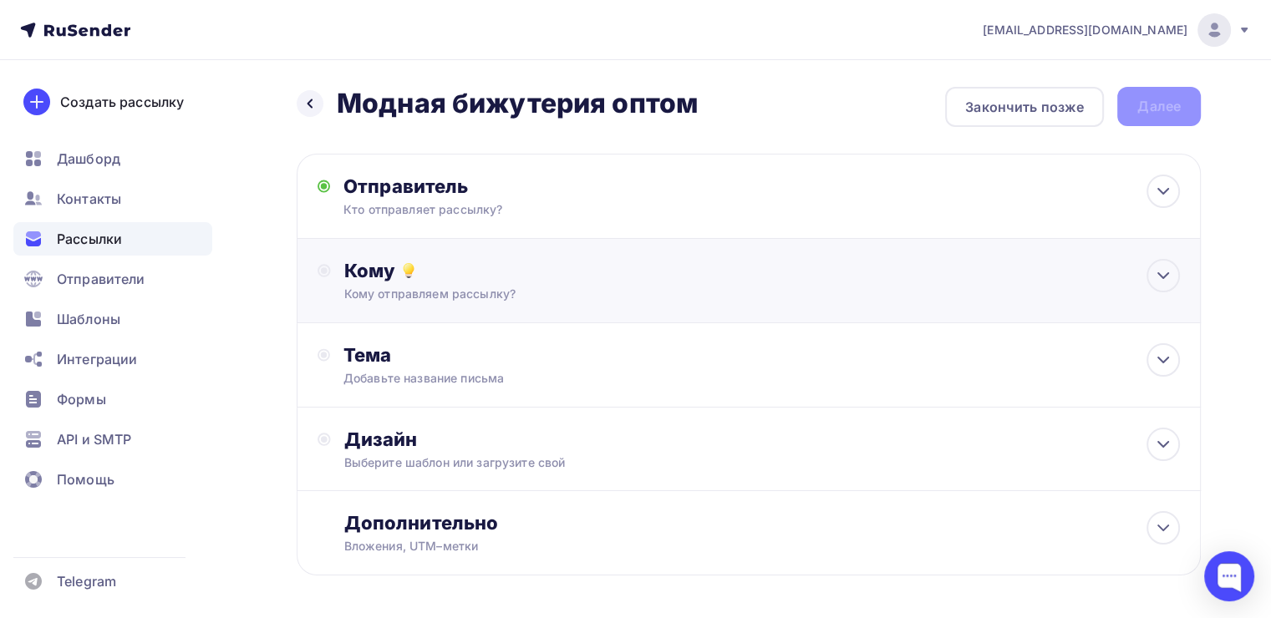
click at [515, 269] on div "Кому" at bounding box center [761, 270] width 835 height 23
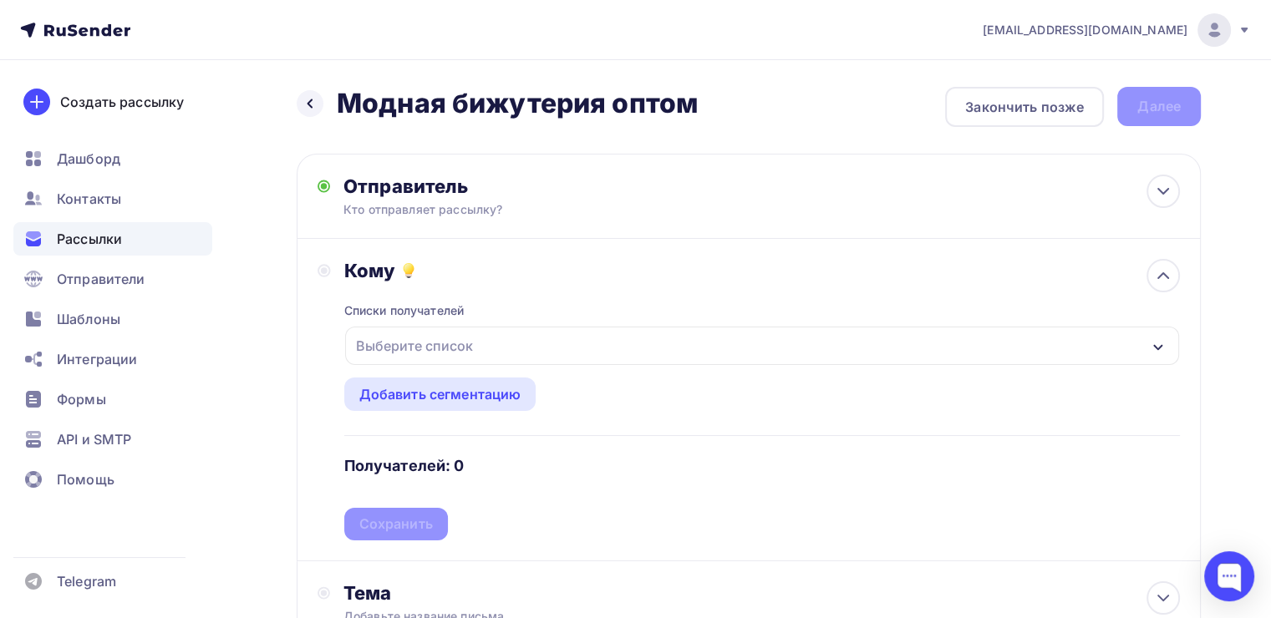
click at [496, 351] on div "Выберите список" at bounding box center [762, 346] width 834 height 38
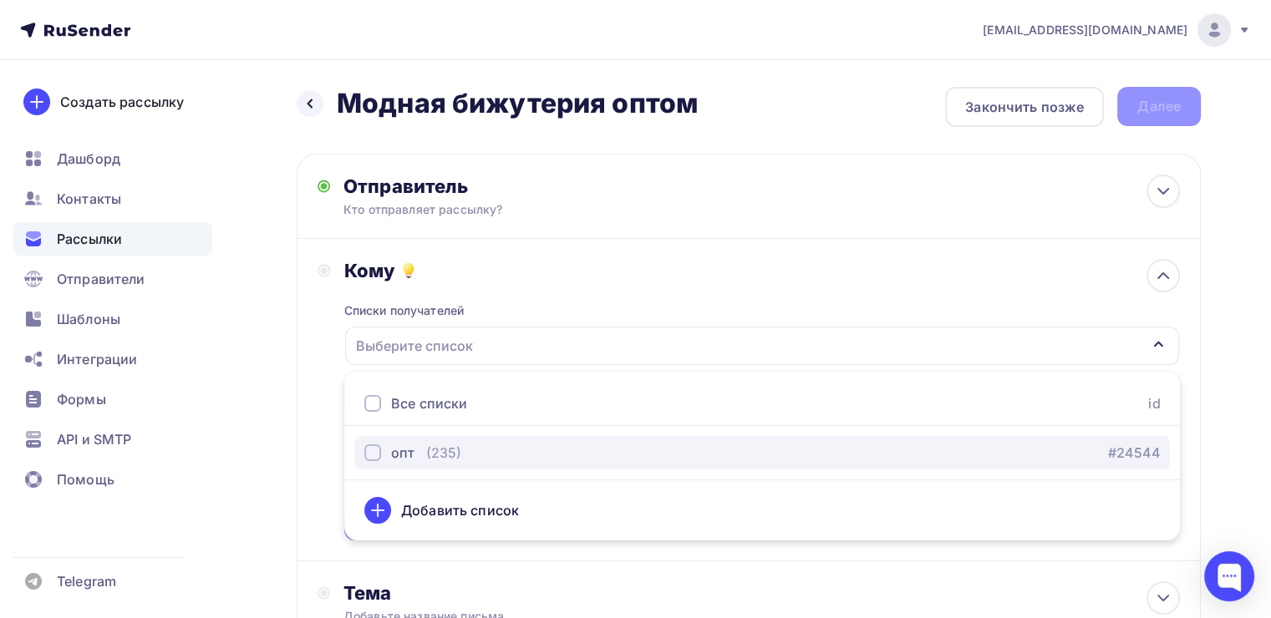
click at [401, 449] on div "опт" at bounding box center [402, 453] width 23 height 20
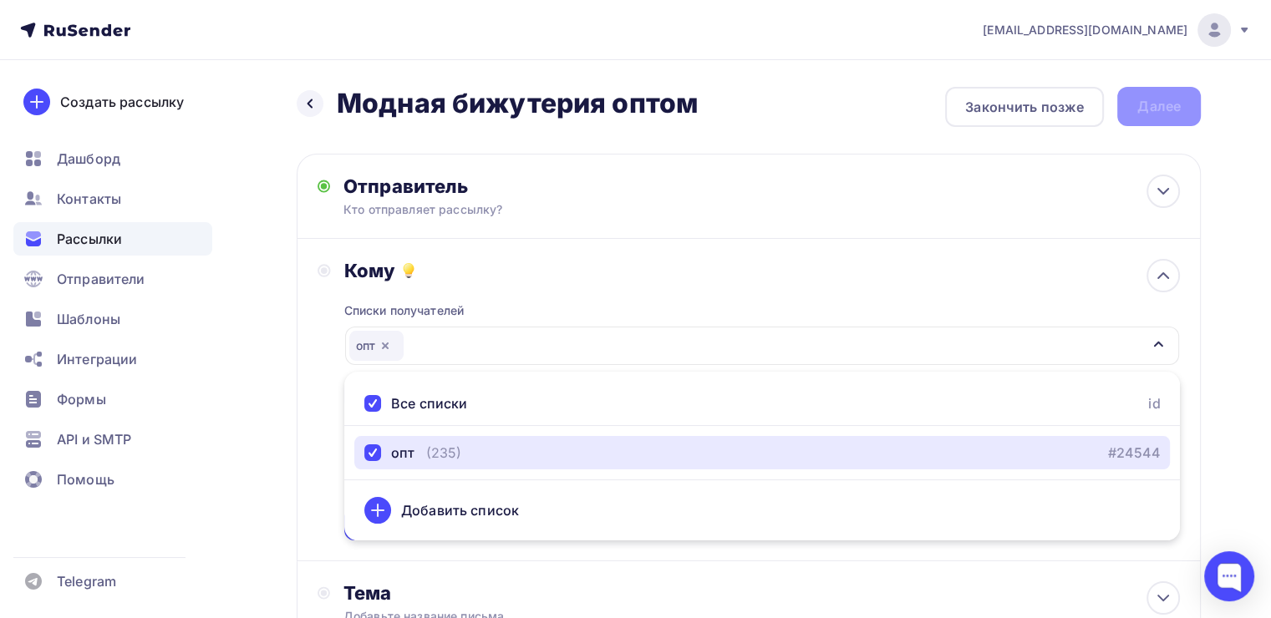
click at [1161, 348] on icon "button" at bounding box center [1157, 344] width 13 height 13
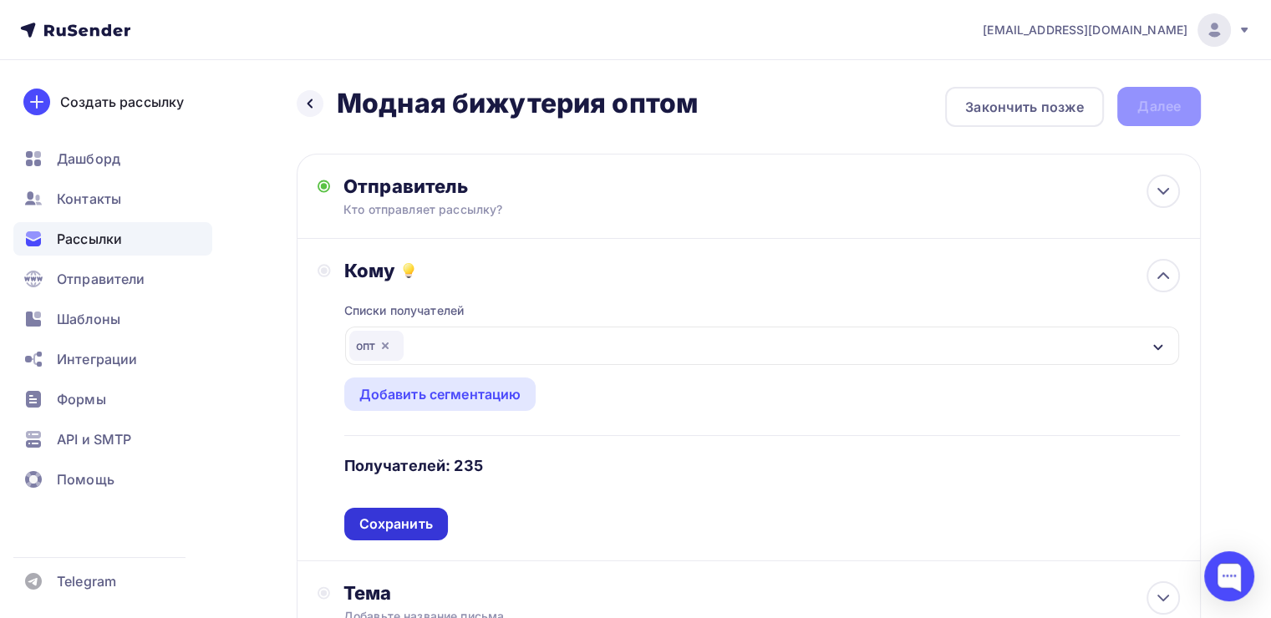
click at [420, 521] on div "Сохранить" at bounding box center [396, 524] width 74 height 19
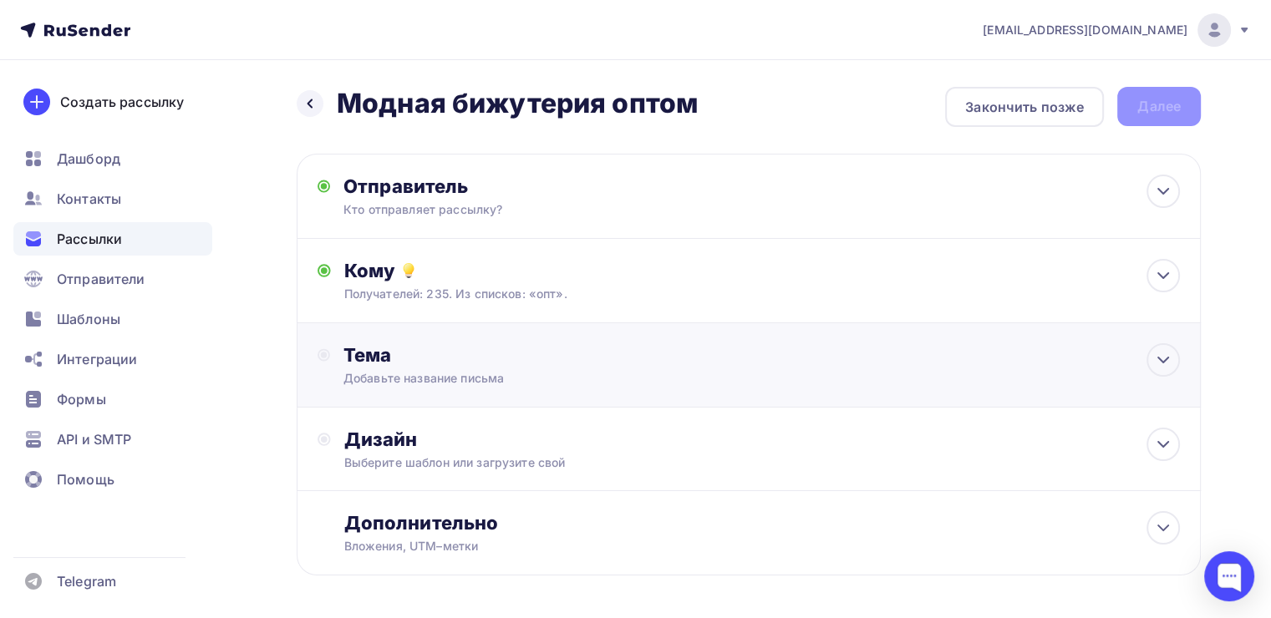
click at [476, 382] on div "Добавьте название письма" at bounding box center [491, 378] width 297 height 17
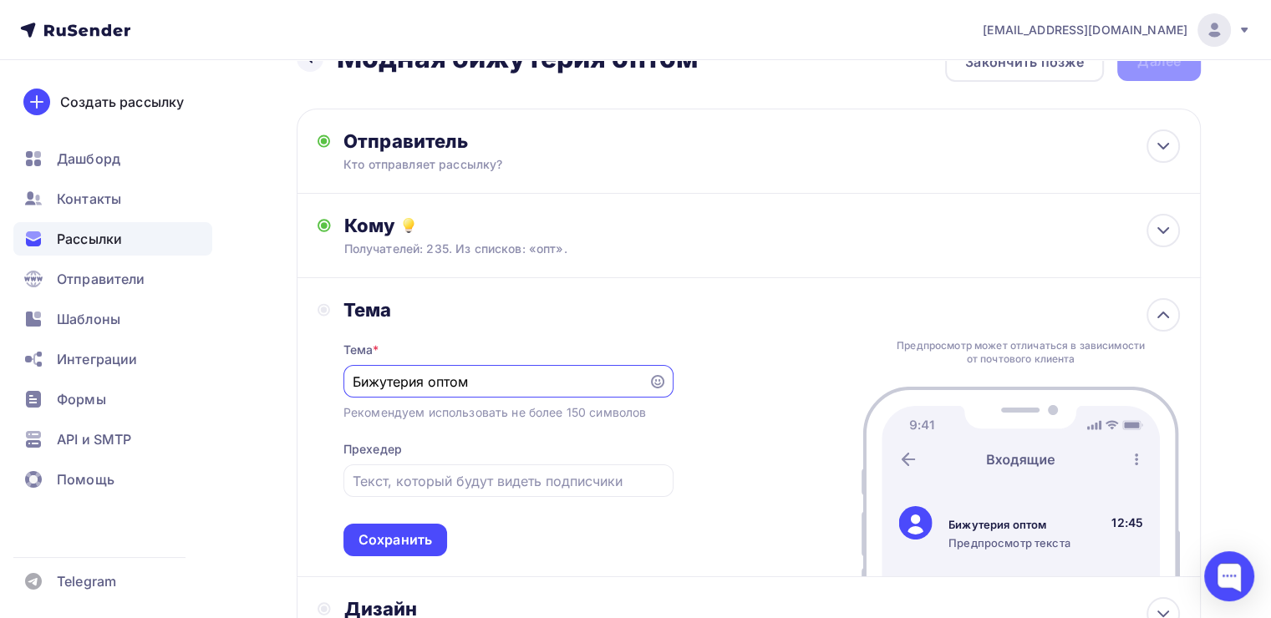
scroll to position [84, 0]
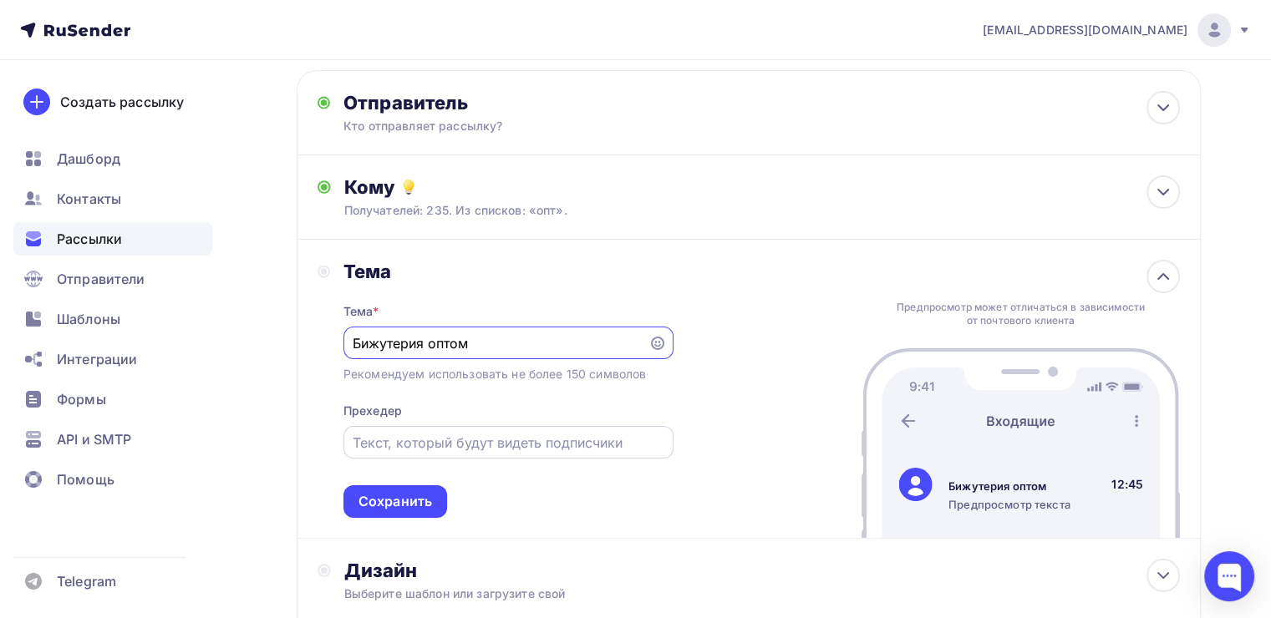
type input "Бижутерия оптом"
click at [374, 447] on input "text" at bounding box center [508, 443] width 311 height 20
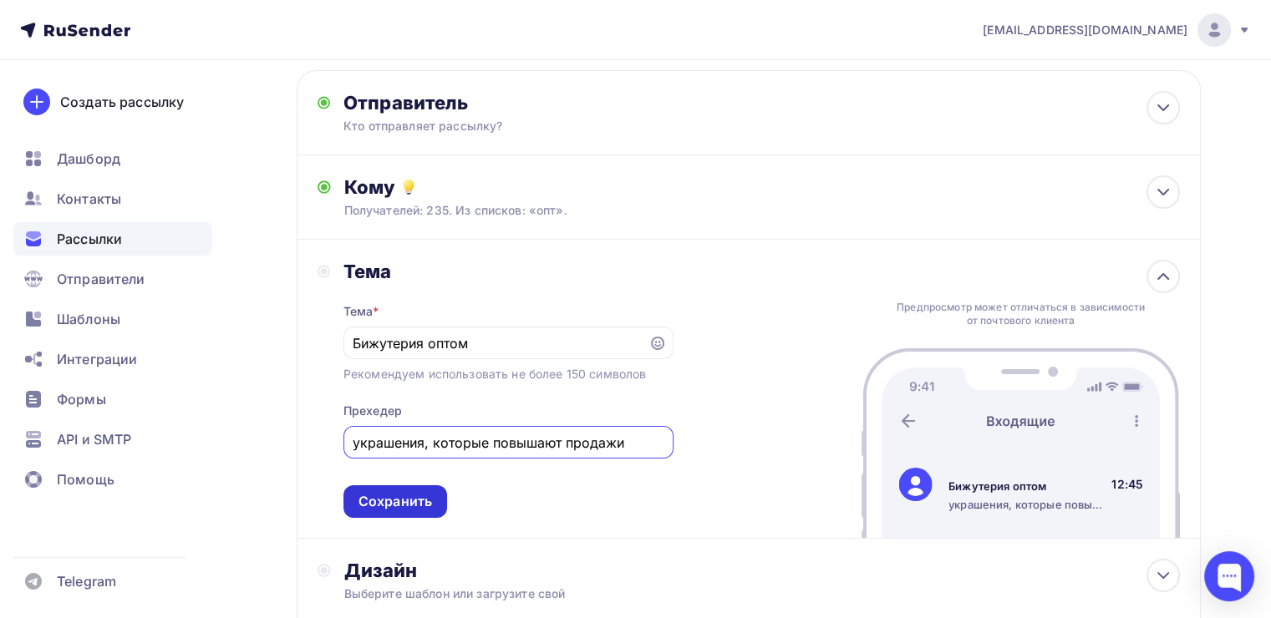
type input "украшения, которые повышают продажи"
click at [378, 494] on div "Сохранить" at bounding box center [395, 501] width 74 height 19
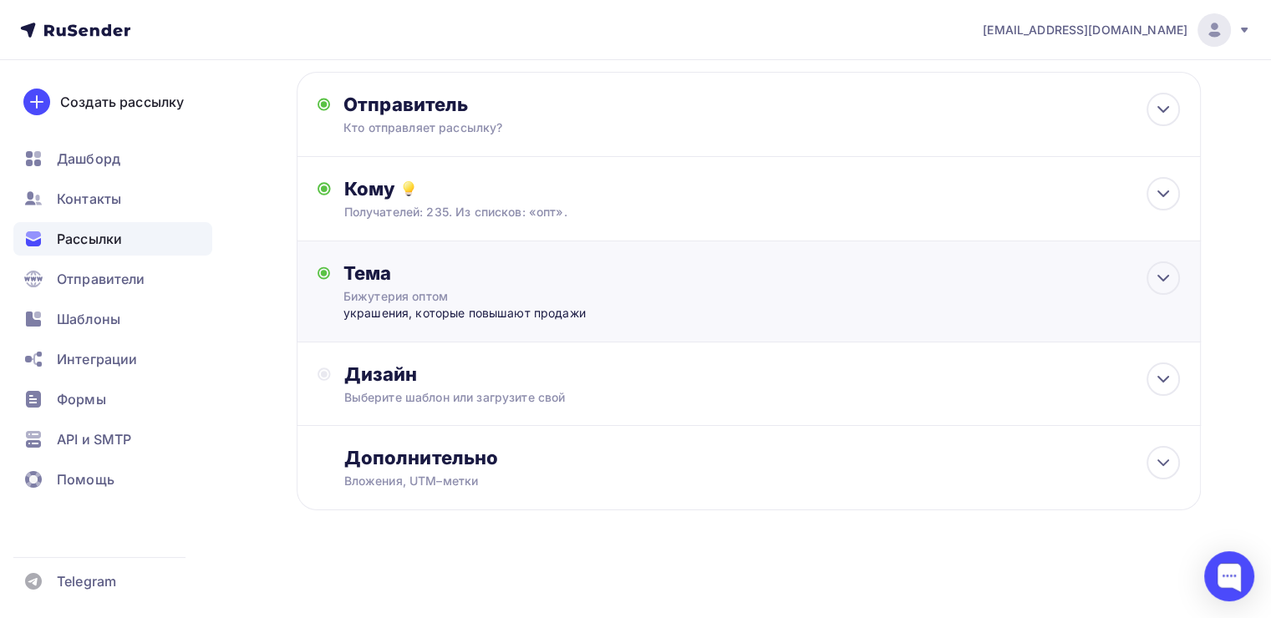
scroll to position [80, 0]
click at [1062, 418] on div "Дизайн Выберите шаблон или загрузите свой" at bounding box center [748, 395] width 862 height 63
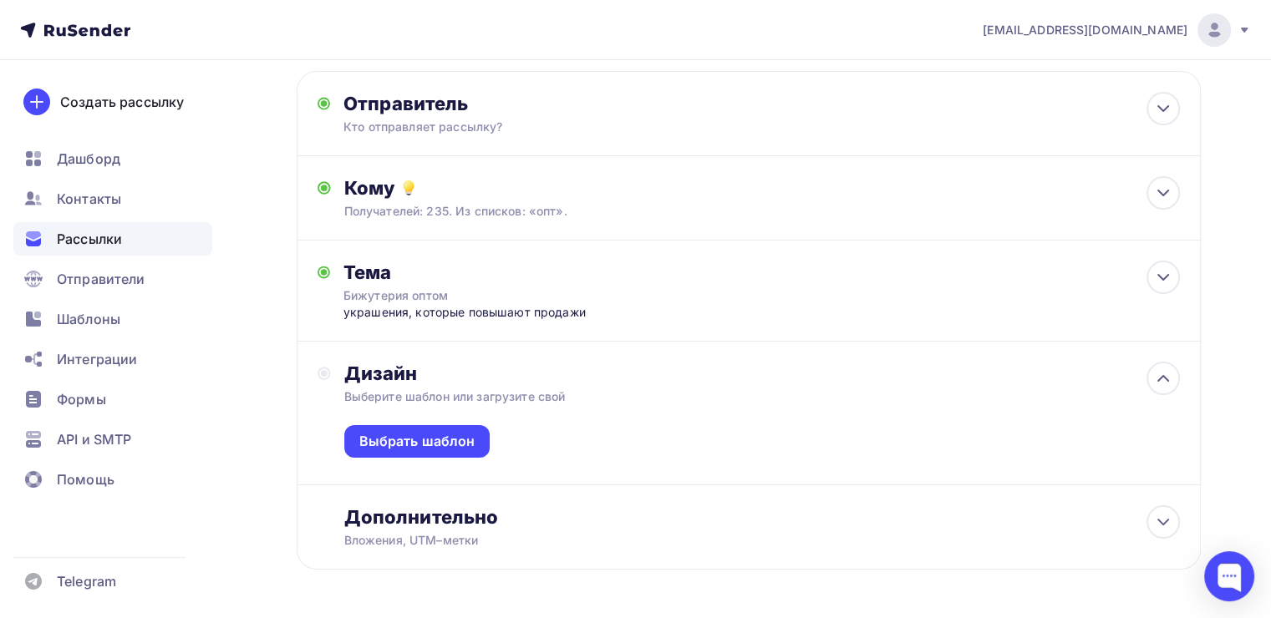
scroll to position [84, 0]
click at [430, 431] on div "Выбрать шаблон" at bounding box center [417, 440] width 116 height 19
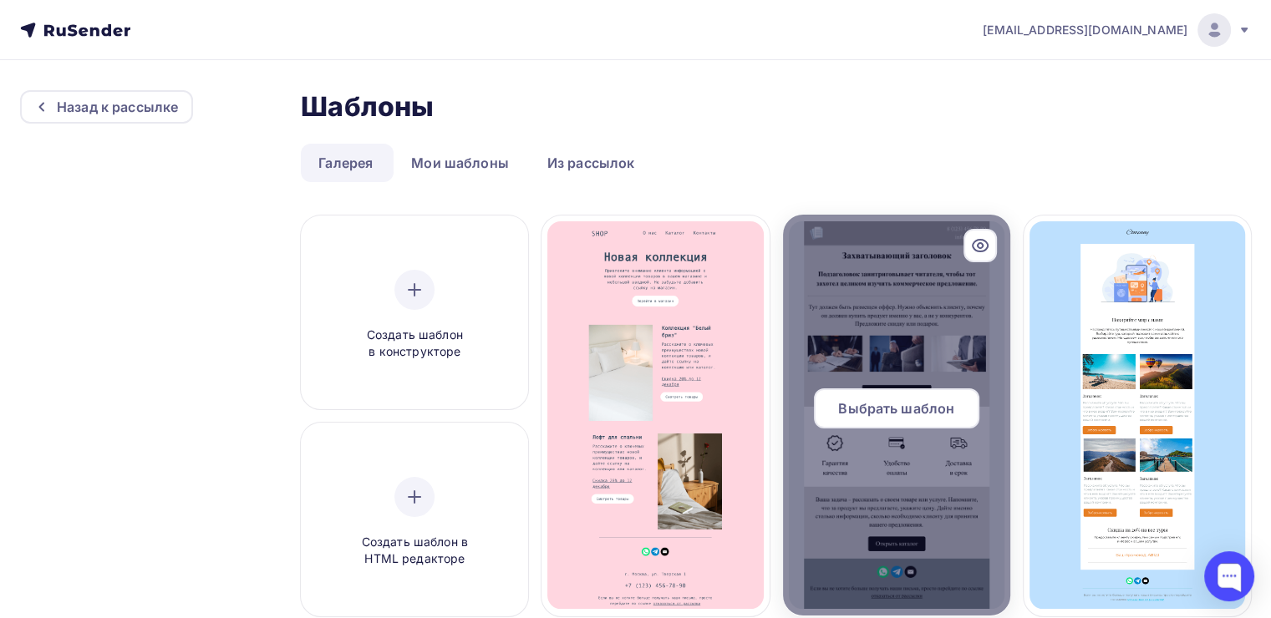
click at [978, 277] on div at bounding box center [896, 415] width 227 height 401
click at [937, 376] on div at bounding box center [896, 415] width 227 height 401
click at [928, 388] on div "Выбрать шаблон" at bounding box center [896, 408] width 165 height 40
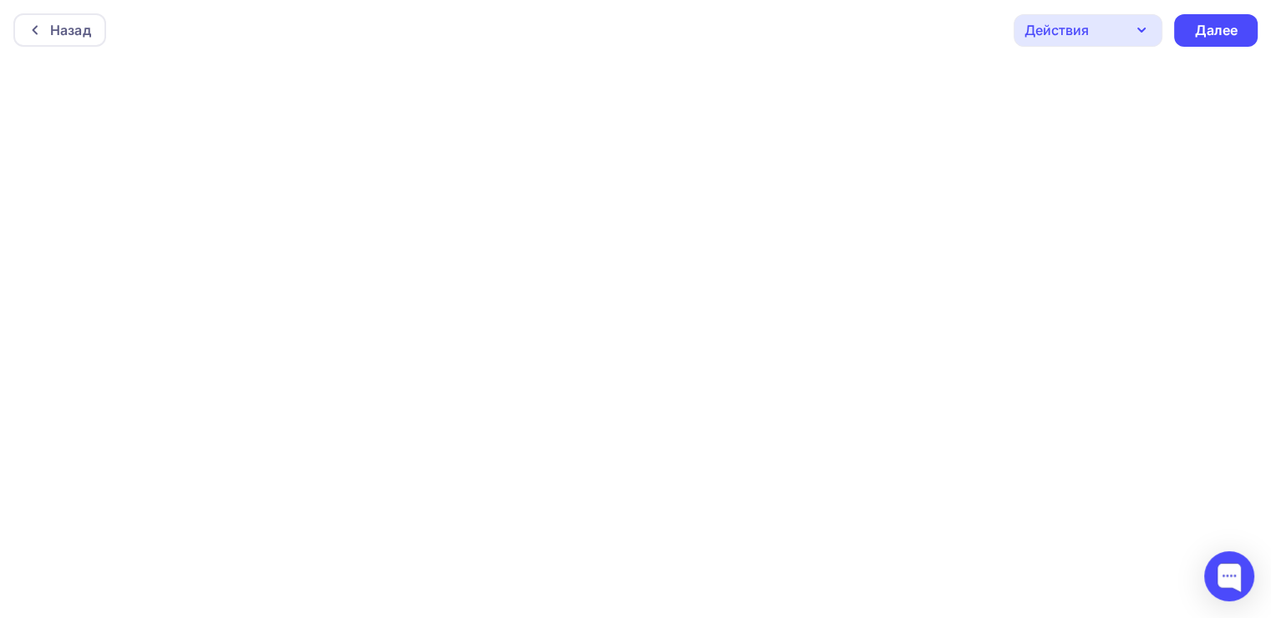
click at [719, 48] on div "Назад Действия Отправить тестовое письмо Предпросмотр Сохранить в Мои шаблоны В…" at bounding box center [635, 30] width 1271 height 60
click at [1220, 34] on div "Далее" at bounding box center [1215, 30] width 43 height 19
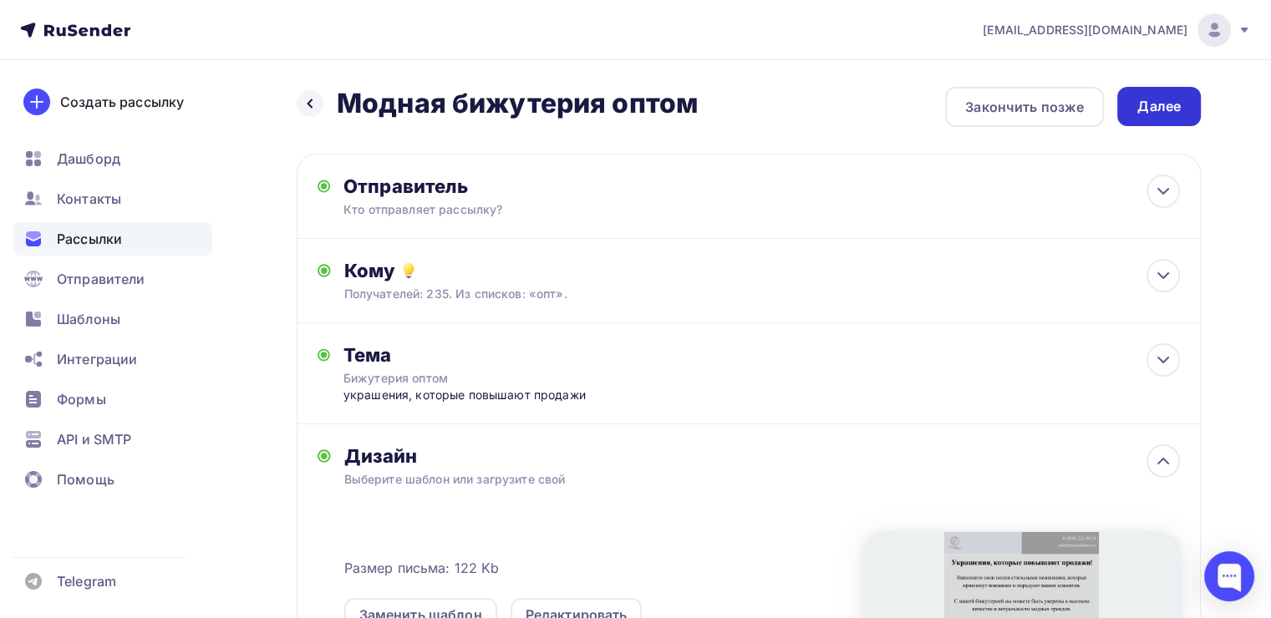
click at [1153, 104] on div "Далее" at bounding box center [1158, 106] width 43 height 19
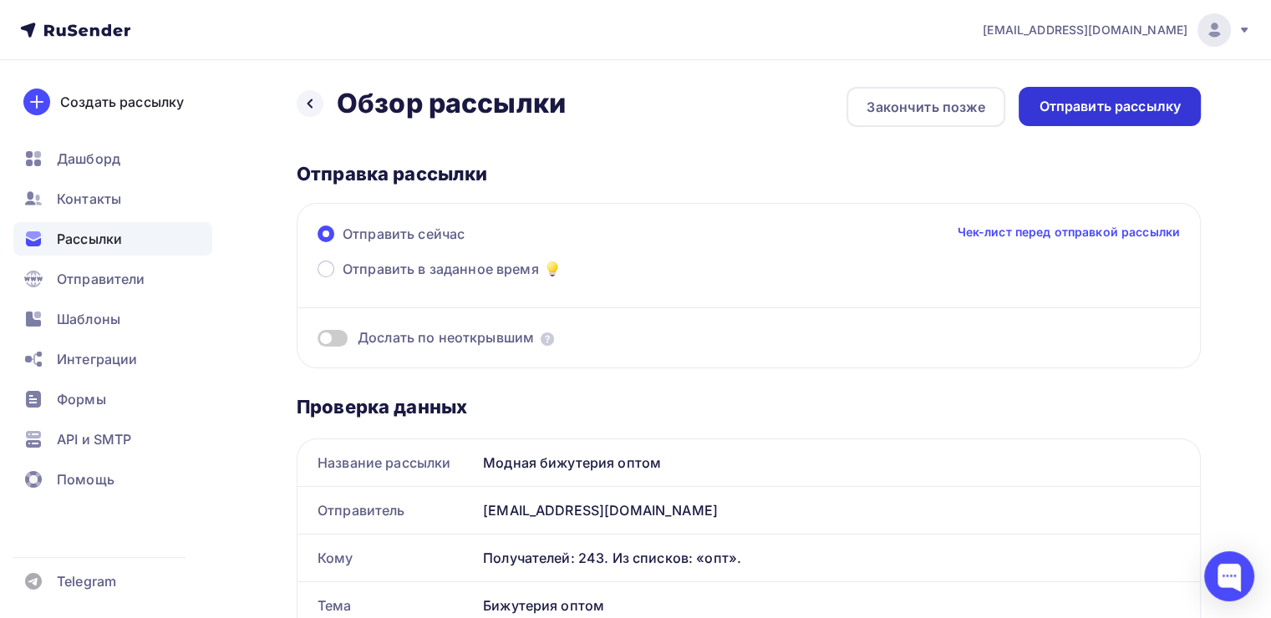
click at [1137, 109] on div "Отправить рассылку" at bounding box center [1109, 106] width 142 height 19
